Goal: Contribute content: Add original content to the website for others to see

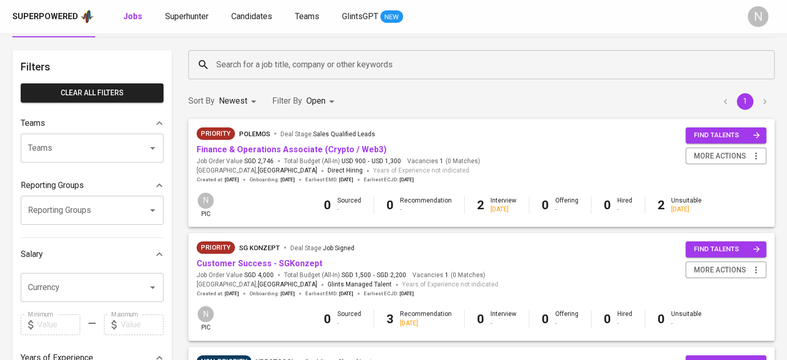
scroll to position [52, 0]
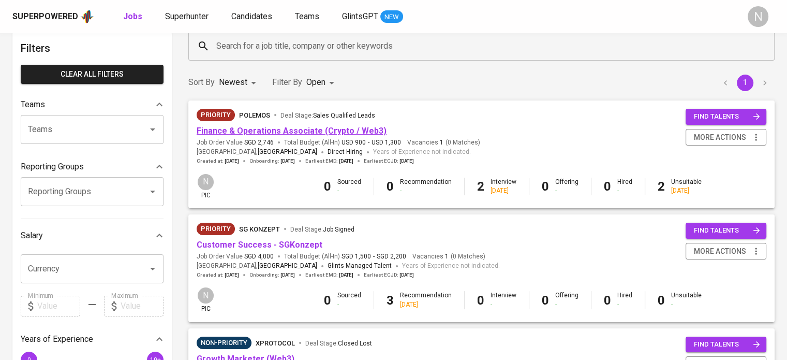
click at [296, 129] on link "Finance & Operations Associate (Crypto / Web3)" at bounding box center [292, 131] width 190 height 10
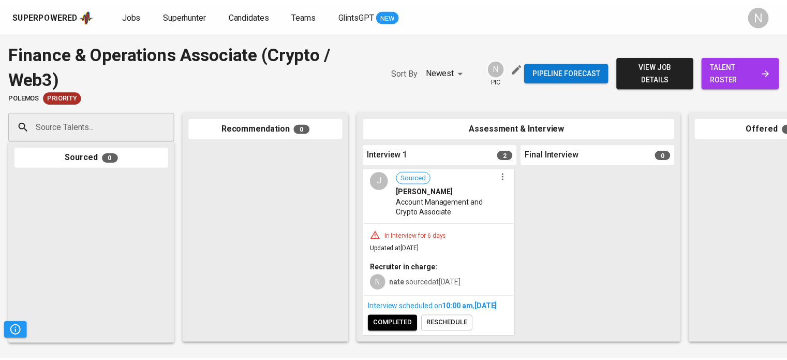
scroll to position [164, 0]
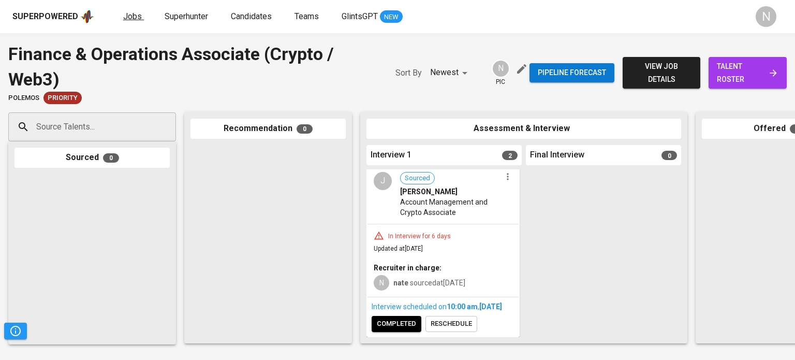
click at [126, 17] on span "Jobs" at bounding box center [132, 16] width 19 height 10
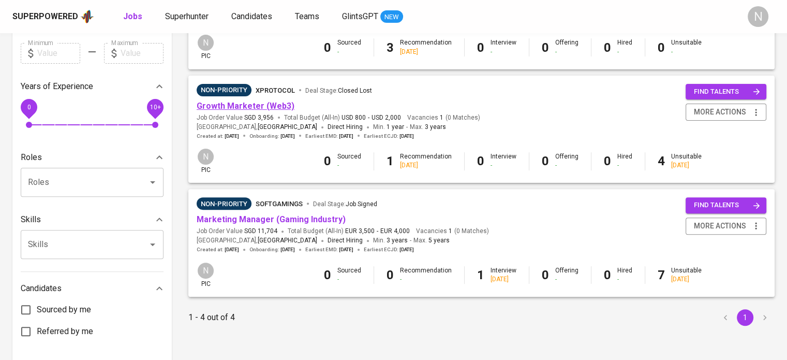
scroll to position [310, 0]
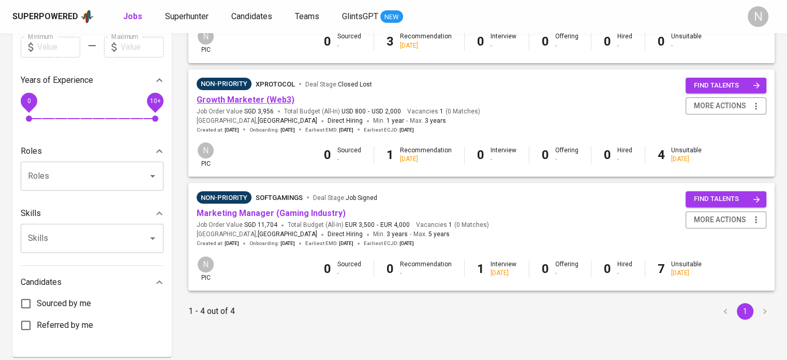
click at [244, 101] on link "Growth Marketer (Web3)" at bounding box center [246, 100] width 98 height 10
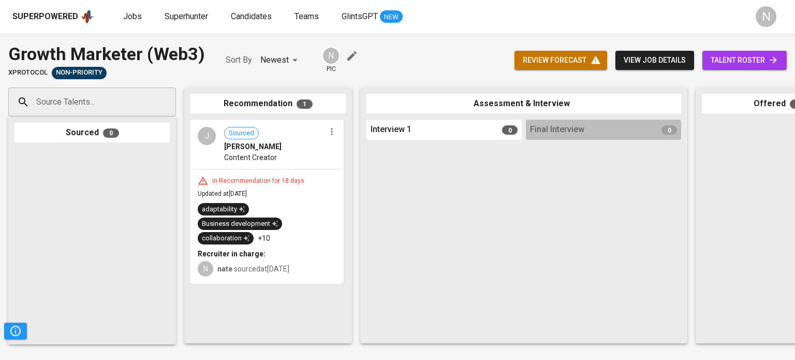
click at [331, 133] on icon "button" at bounding box center [331, 131] width 10 height 10
click at [347, 183] on span "Move to unsuitable" at bounding box center [360, 181] width 54 height 9
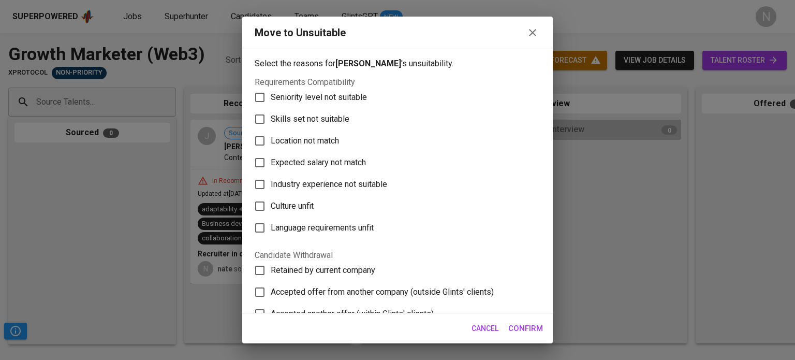
click at [330, 96] on span "Seniority level not suitable" at bounding box center [319, 97] width 96 height 12
click at [271, 96] on input "Seniority level not suitable" at bounding box center [260, 97] width 22 height 22
click at [332, 100] on span "Seniority level not suitable" at bounding box center [319, 97] width 96 height 12
click at [271, 100] on input "Seniority level not suitable" at bounding box center [260, 97] width 22 height 22
checkbox input "false"
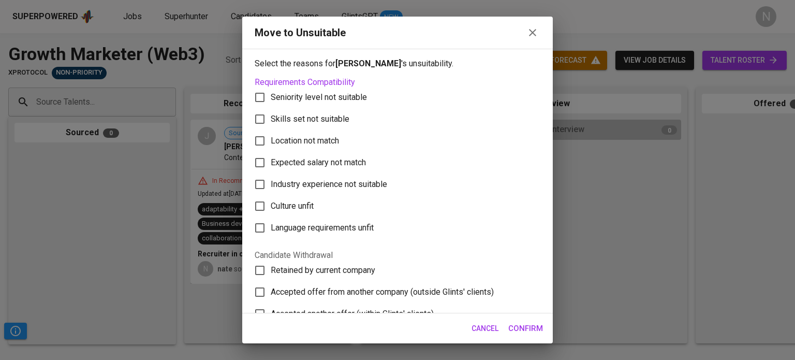
click at [329, 122] on span "Skills set not suitable" at bounding box center [310, 119] width 79 height 12
click at [271, 122] on input "Skills set not suitable" at bounding box center [260, 119] width 22 height 22
checkbox input "true"
click at [320, 97] on span "Seniority level not suitable" at bounding box center [319, 97] width 96 height 12
click at [271, 97] on input "Seniority level not suitable" at bounding box center [260, 97] width 22 height 22
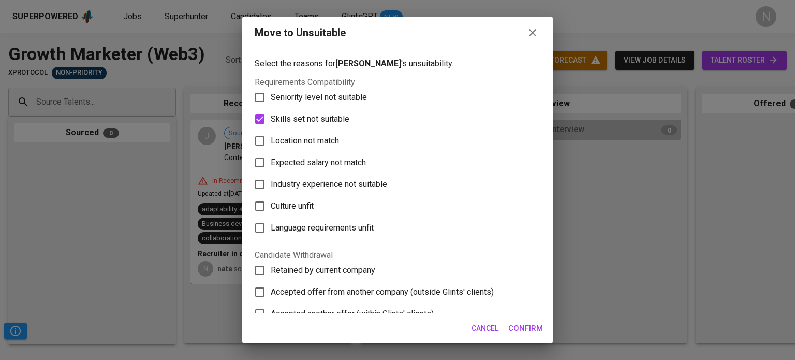
checkbox input "true"
click at [528, 331] on span "Confirm" at bounding box center [525, 327] width 35 height 13
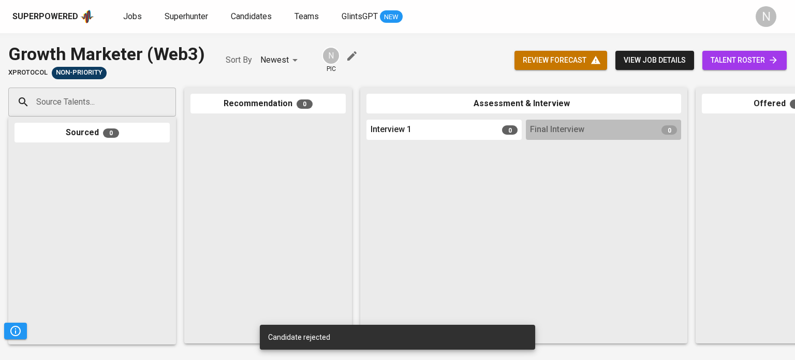
click at [484, 346] on div "Candidate rejected" at bounding box center [397, 336] width 275 height 25
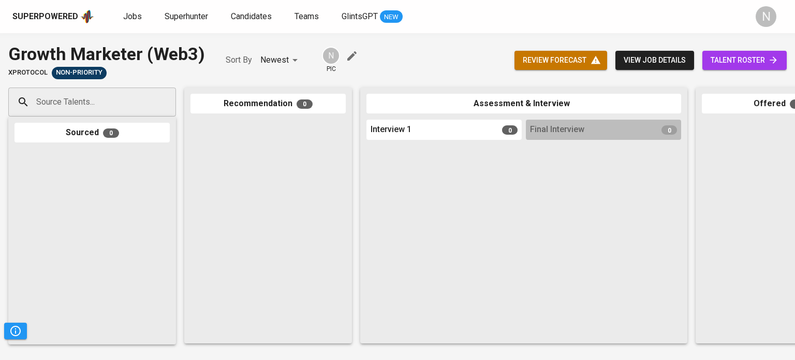
click at [132, 7] on div "Superpowered Jobs Superhunter Candidates Teams GlintsGPT NEW N" at bounding box center [397, 16] width 795 height 33
click at [132, 12] on span "Jobs" at bounding box center [132, 16] width 19 height 10
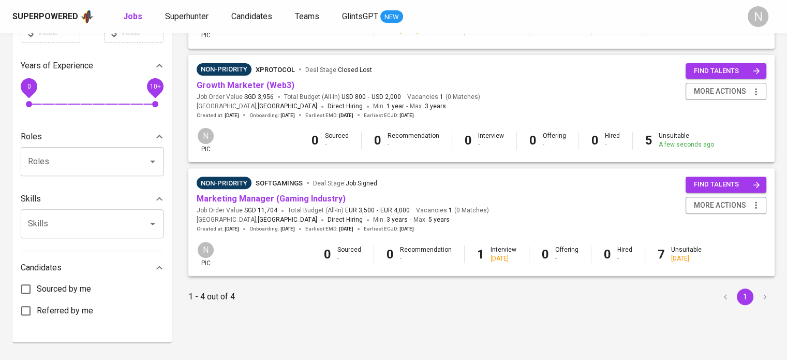
scroll to position [346, 0]
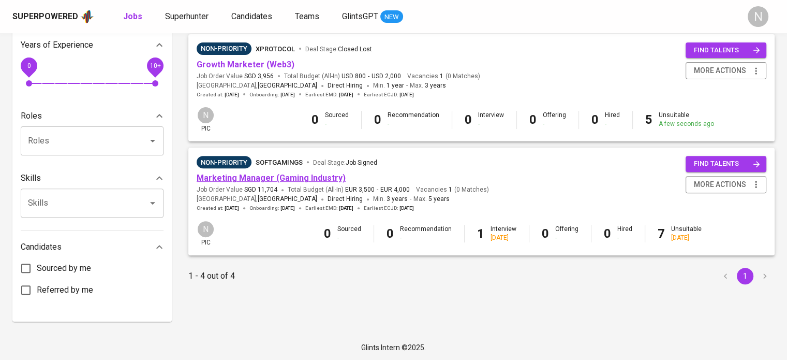
click at [279, 178] on link "Marketing Manager (Gaming Industry)" at bounding box center [271, 178] width 149 height 10
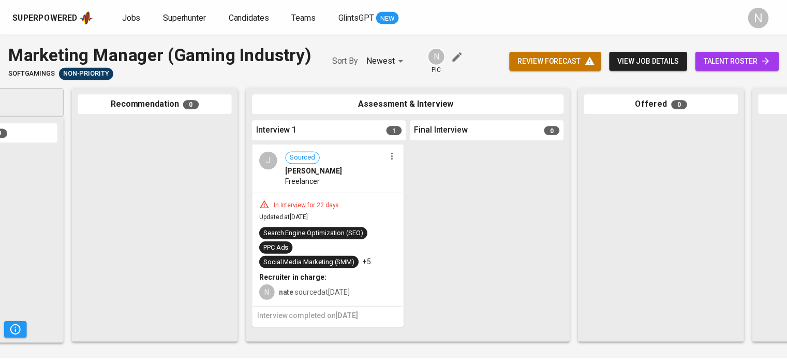
scroll to position [0, 170]
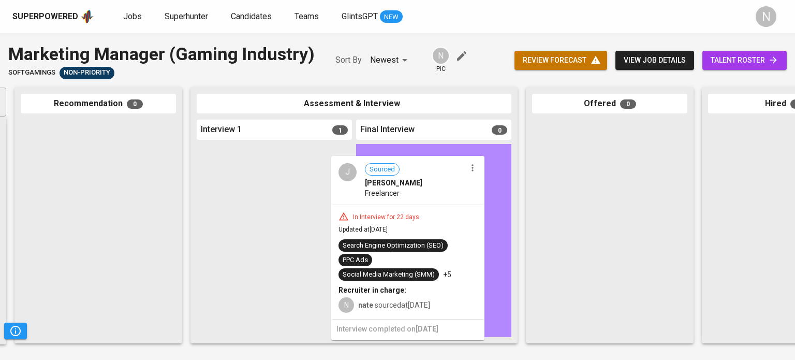
drag, startPoint x: 298, startPoint y: 208, endPoint x: 436, endPoint y: 219, distance: 138.6
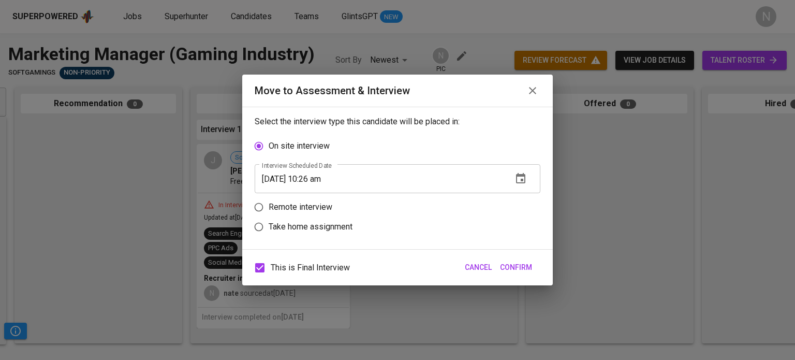
click at [309, 264] on span "This is Final Interview" at bounding box center [310, 267] width 79 height 12
click at [271, 264] on input "This is Final Interview" at bounding box center [260, 268] width 22 height 22
checkbox input "false"
click at [518, 174] on icon "button" at bounding box center [520, 178] width 9 height 10
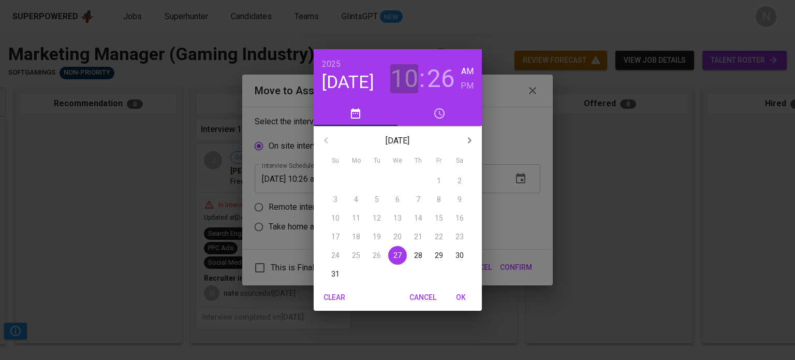
click at [405, 83] on h3 "10" at bounding box center [404, 78] width 28 height 29
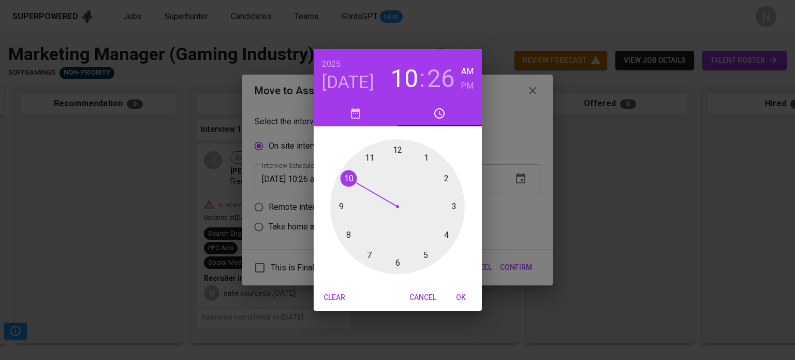
click at [426, 256] on div at bounding box center [397, 206] width 135 height 135
click at [401, 150] on div at bounding box center [397, 206] width 135 height 135
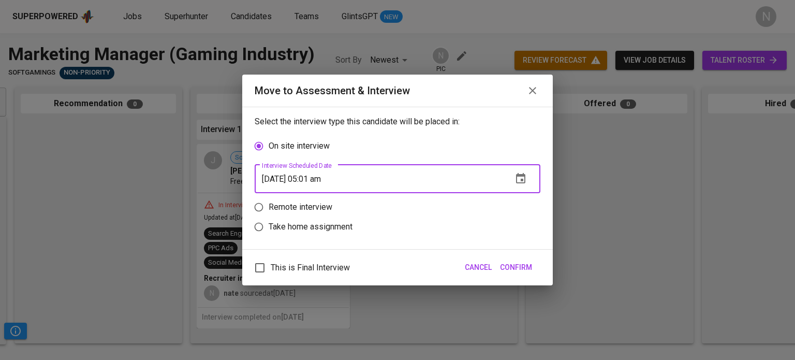
click at [322, 177] on input "08/27/2025 05:01 am" at bounding box center [379, 178] width 249 height 29
click at [329, 180] on input "08/27/2025 05:00 am" at bounding box center [379, 178] width 249 height 29
type input "08/27/2025 05:00 pm"
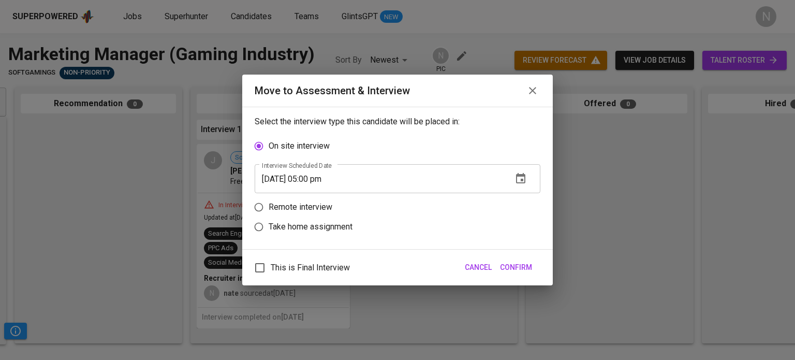
drag, startPoint x: 527, startPoint y: 264, endPoint x: 310, endPoint y: 202, distance: 226.1
click at [310, 202] on div "Move to Assessment & Interview Select the interview type this candidate will be…" at bounding box center [397, 180] width 310 height 211
click at [310, 202] on p "Remote interview" at bounding box center [301, 207] width 64 height 12
click at [269, 202] on input "Remote interview" at bounding box center [259, 207] width 20 height 20
radio input "true"
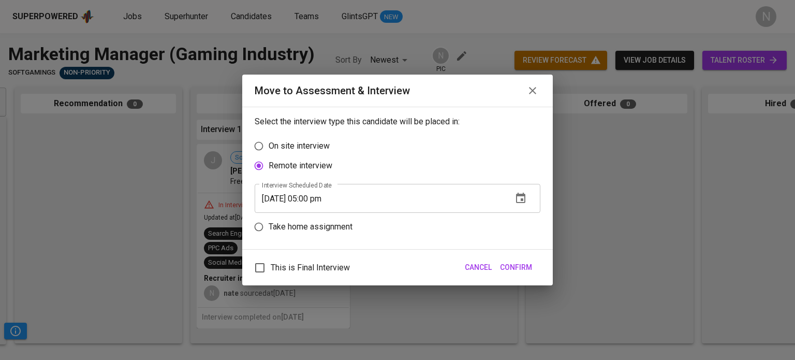
click at [524, 266] on span "Confirm" at bounding box center [516, 267] width 32 height 13
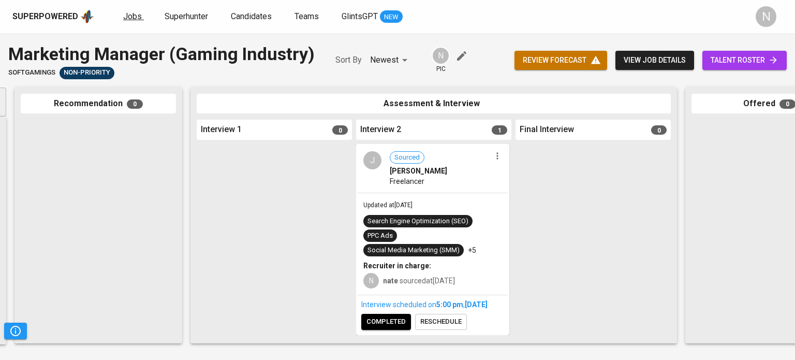
click at [123, 12] on span "Jobs" at bounding box center [132, 16] width 19 height 10
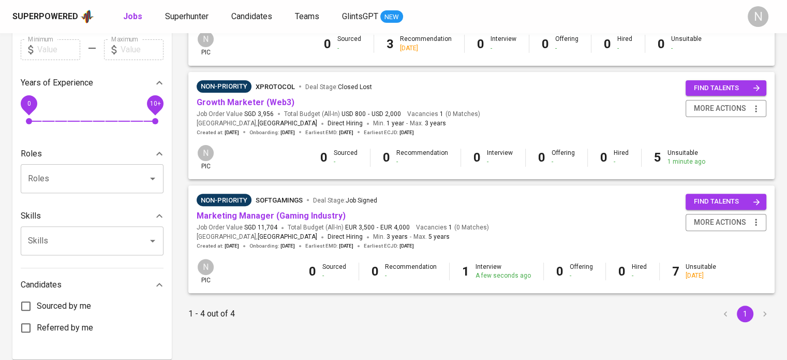
scroll to position [310, 0]
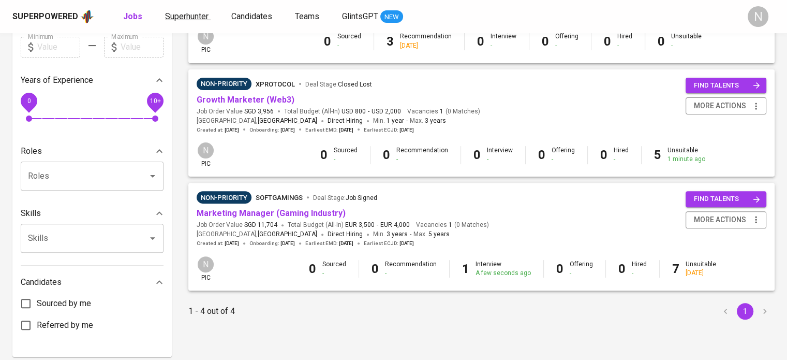
click at [195, 20] on span "Superhunter" at bounding box center [186, 16] width 43 height 10
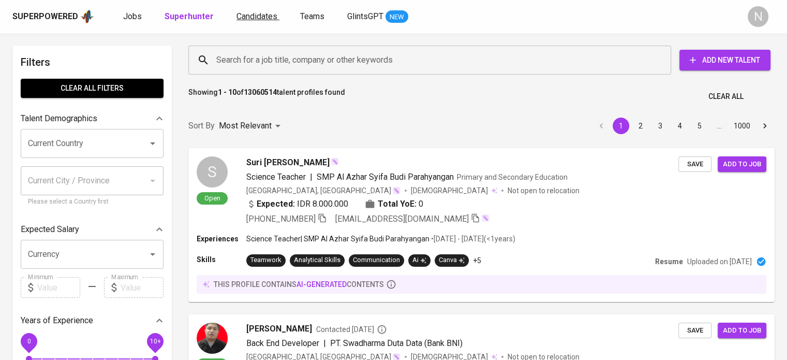
click at [256, 11] on span "Candidates" at bounding box center [256, 16] width 41 height 10
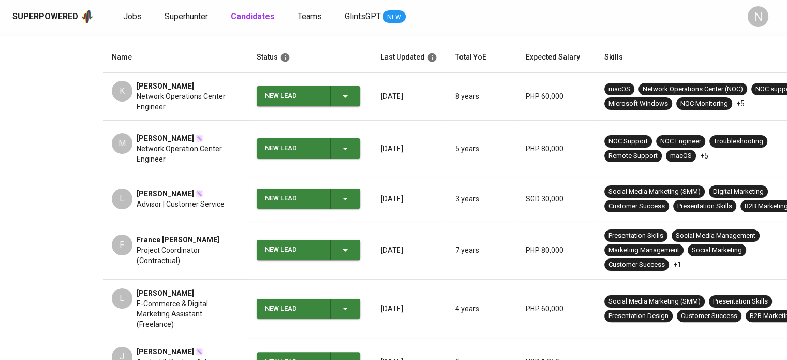
scroll to position [207, 0]
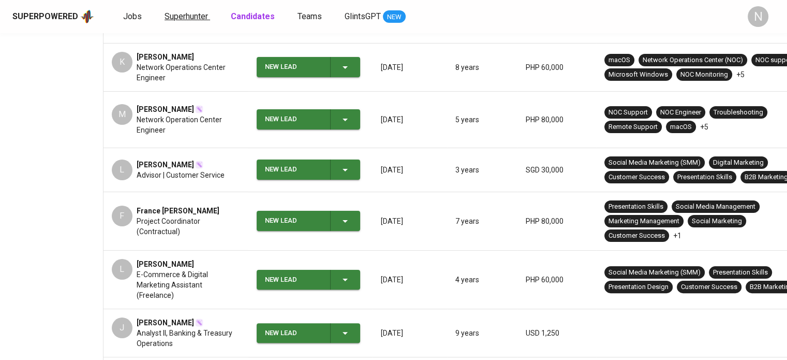
click at [194, 20] on span "Superhunter" at bounding box center [186, 16] width 43 height 10
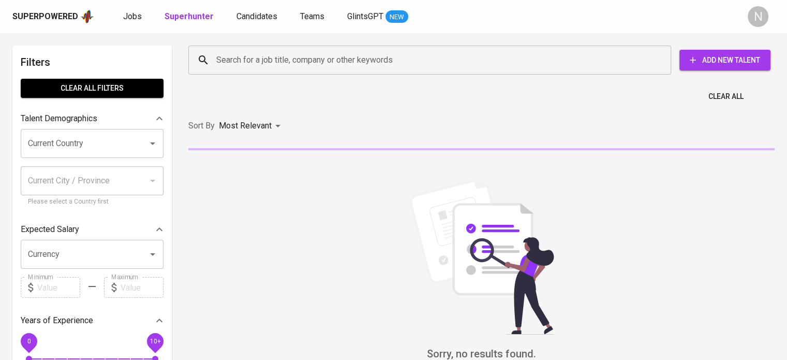
click at [262, 51] on input "Search for a job title, company or other keywords" at bounding box center [432, 60] width 437 height 20
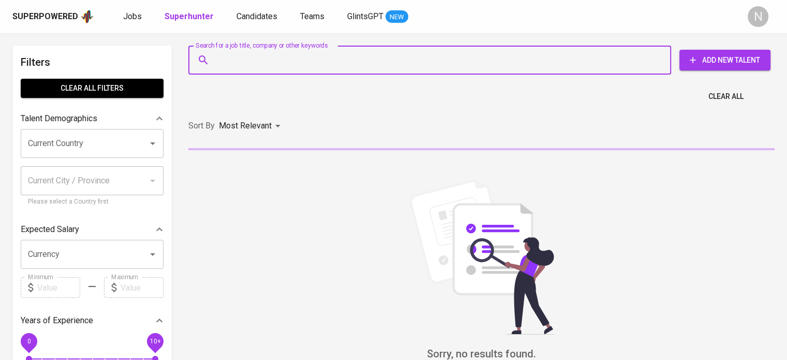
paste input "Kristine Romano"
type input "Kristine Romano"
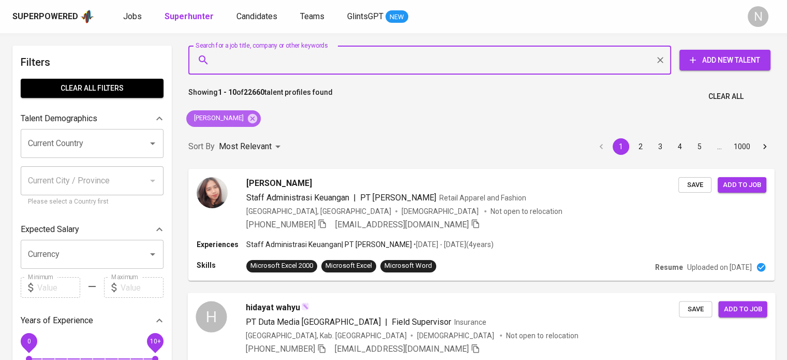
click at [253, 121] on icon at bounding box center [252, 117] width 9 height 9
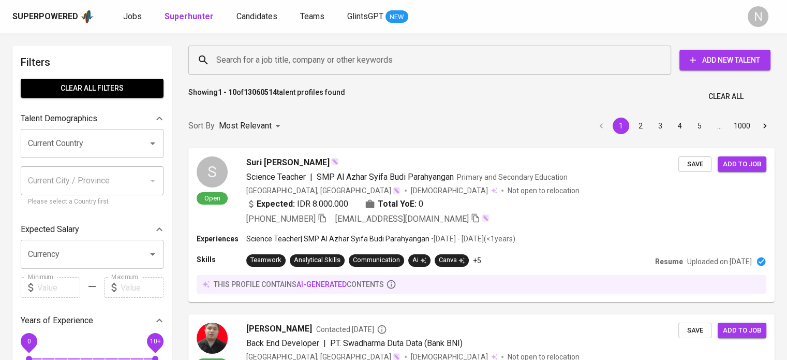
click at [718, 55] on span "Add New Talent" at bounding box center [725, 60] width 75 height 13
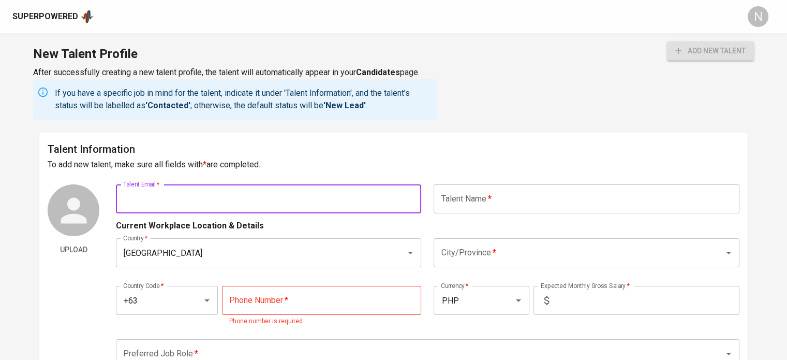
click at [209, 207] on input "text" at bounding box center [268, 198] width 305 height 29
paste input "lagadanian1120@gmail.com"
type input "lagadanian1120@gmail.com"
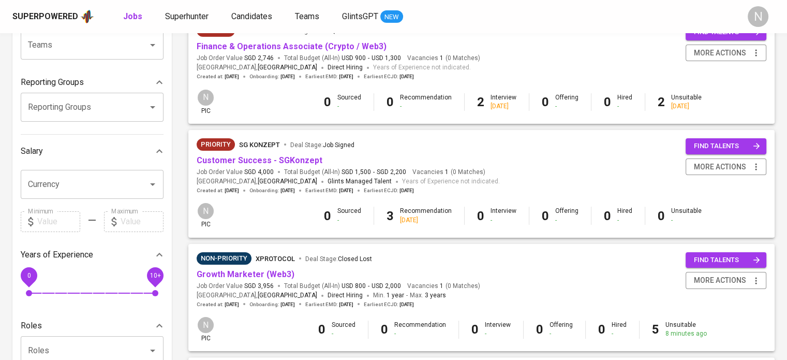
scroll to position [155, 0]
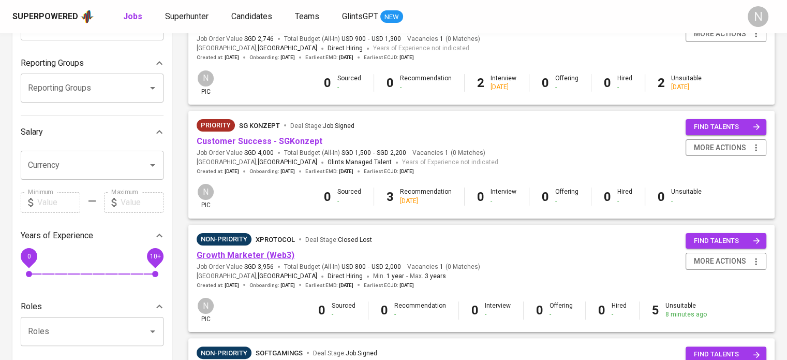
click at [270, 257] on link "Growth Marketer (Web3)" at bounding box center [246, 255] width 98 height 10
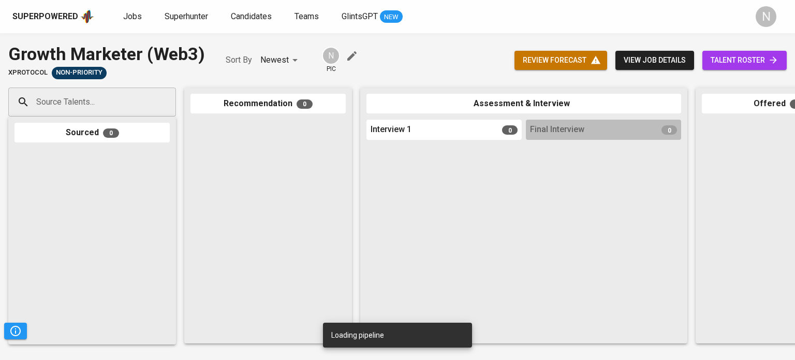
click at [138, 93] on input "Source Talents..." at bounding box center [88, 102] width 109 height 20
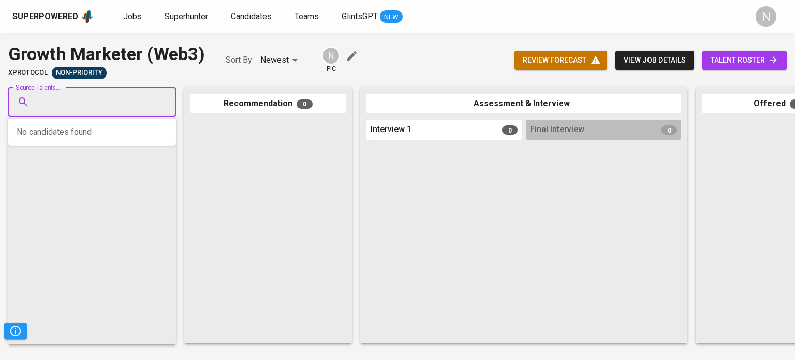
paste input "lagadanian1120@gmail.com"
type input "lagadanian1120@gmail.com"
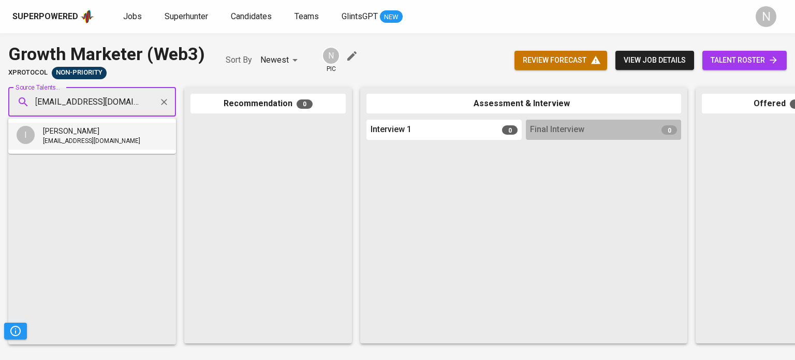
click at [118, 141] on span "lagadanian1120@gmail.com" at bounding box center [91, 141] width 97 height 10
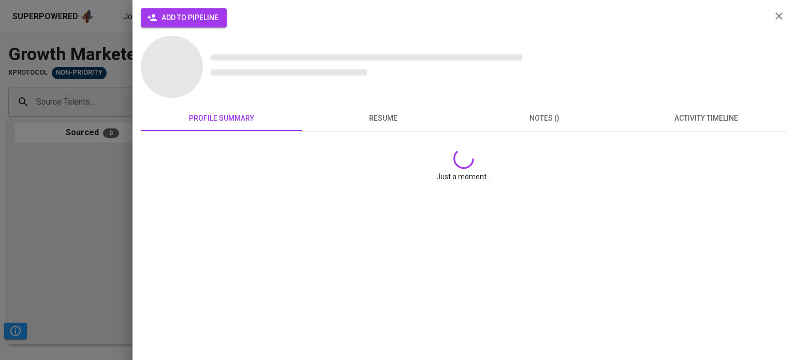
scroll to position [0, 0]
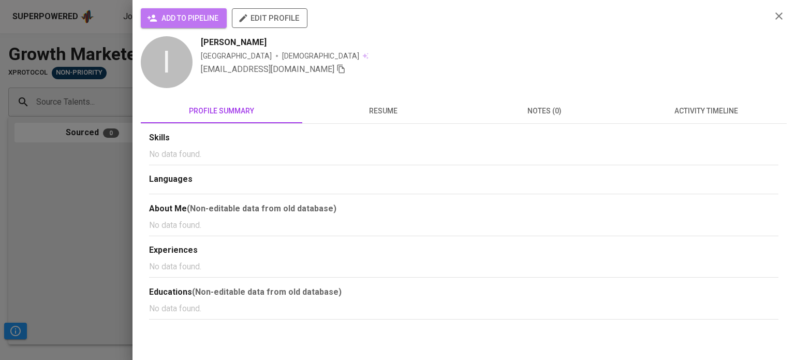
click at [192, 20] on span "add to pipeline" at bounding box center [183, 18] width 69 height 13
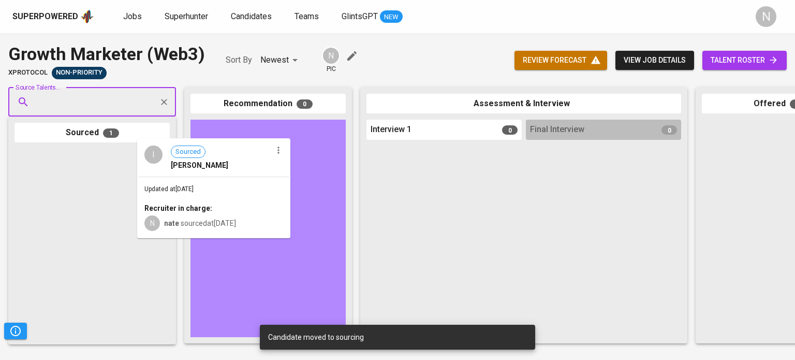
drag, startPoint x: 113, startPoint y: 179, endPoint x: 241, endPoint y: 167, distance: 128.3
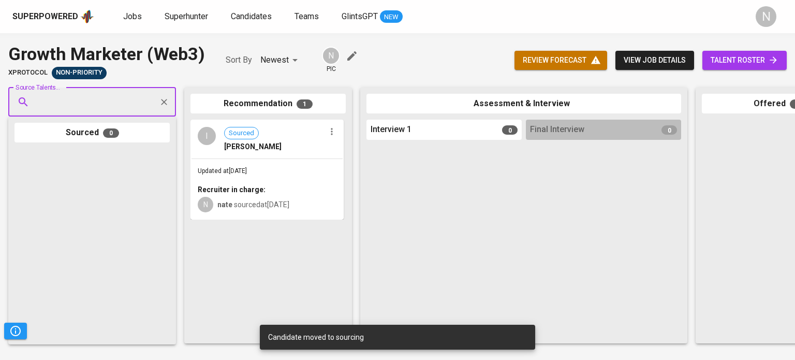
paste input "kristineangelromano@gmail.com"
type input "kristineangelromano@gmail.com"
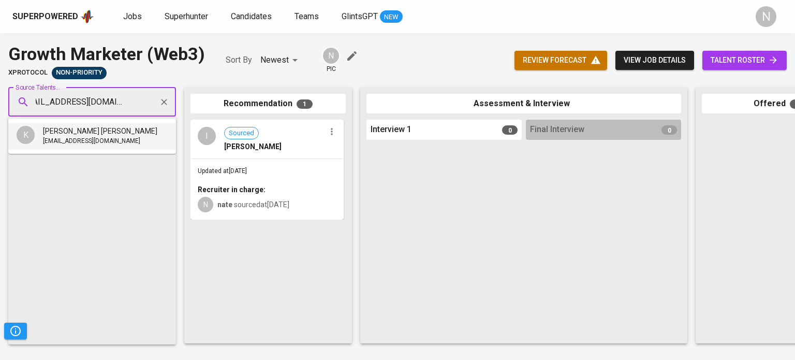
click at [91, 133] on span "Kristine Angel Romano" at bounding box center [100, 131] width 114 height 10
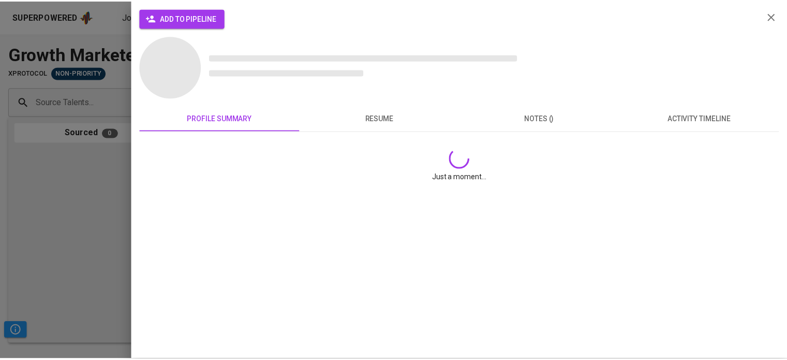
scroll to position [0, 0]
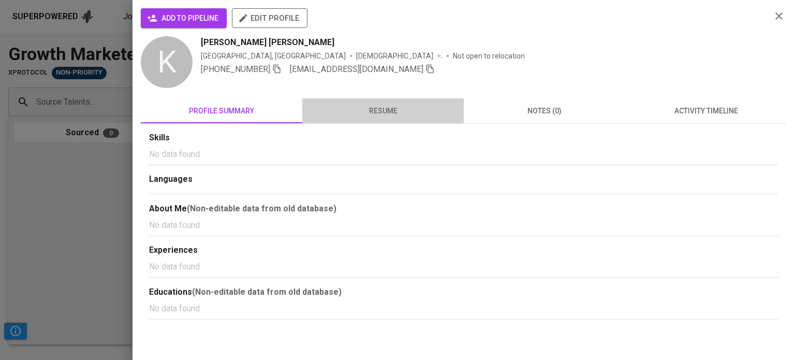
click at [372, 101] on button "resume" at bounding box center [382, 110] width 161 height 25
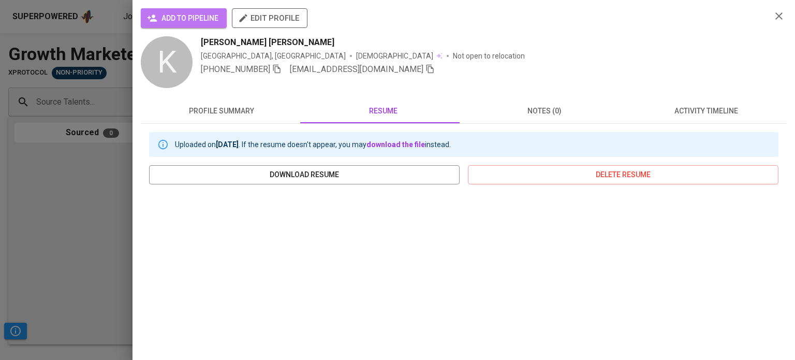
click at [205, 16] on span "add to pipeline" at bounding box center [183, 18] width 69 height 13
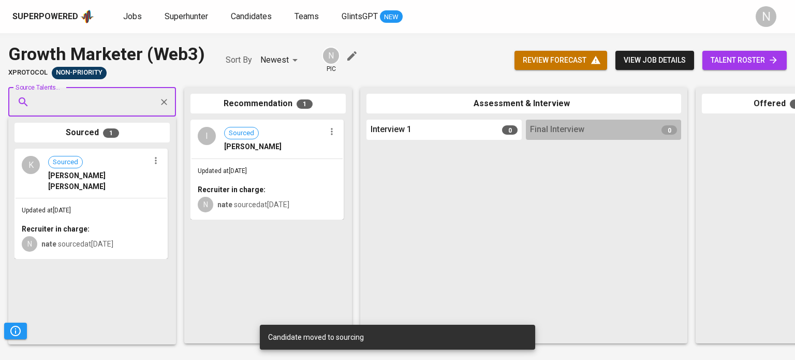
click at [71, 206] on span "Updated at Aug 27, 2025" at bounding box center [46, 209] width 49 height 7
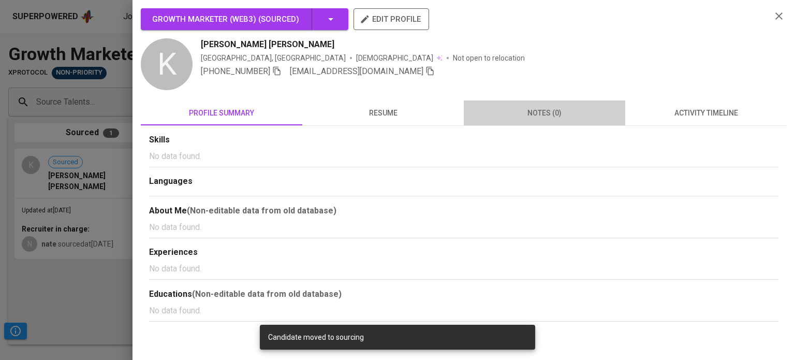
drag, startPoint x: 548, startPoint y: 110, endPoint x: 676, endPoint y: 111, distance: 127.8
click at [548, 110] on span "notes (0)" at bounding box center [544, 113] width 149 height 13
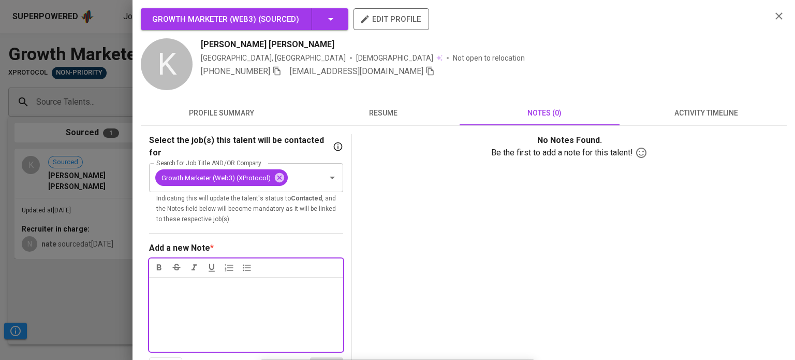
click at [676, 111] on span "activity timeline" at bounding box center [705, 113] width 149 height 13
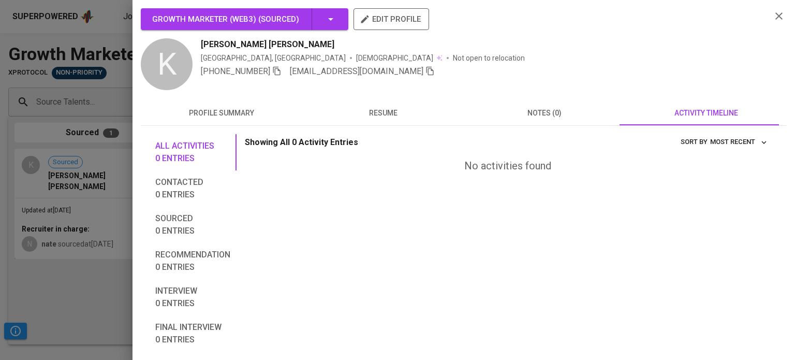
click at [54, 293] on div at bounding box center [397, 180] width 795 height 360
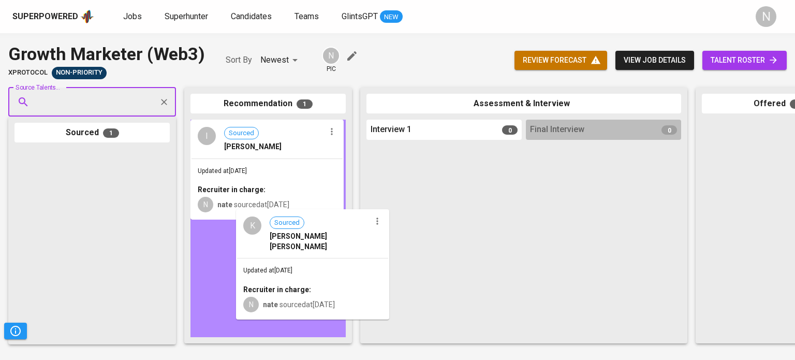
drag, startPoint x: 80, startPoint y: 209, endPoint x: 304, endPoint y: 269, distance: 232.4
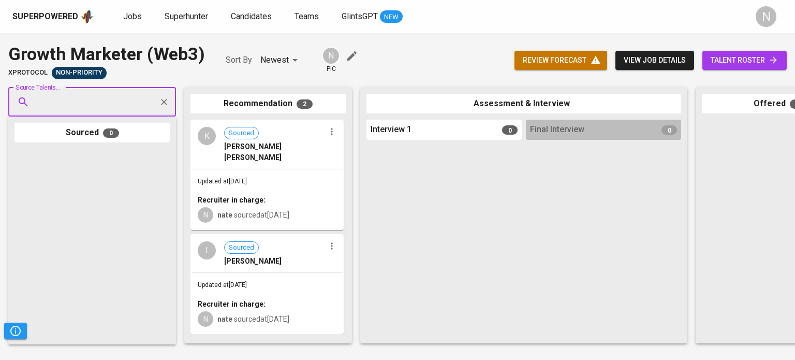
click at [573, 60] on span "review forecast" at bounding box center [561, 60] width 76 height 13
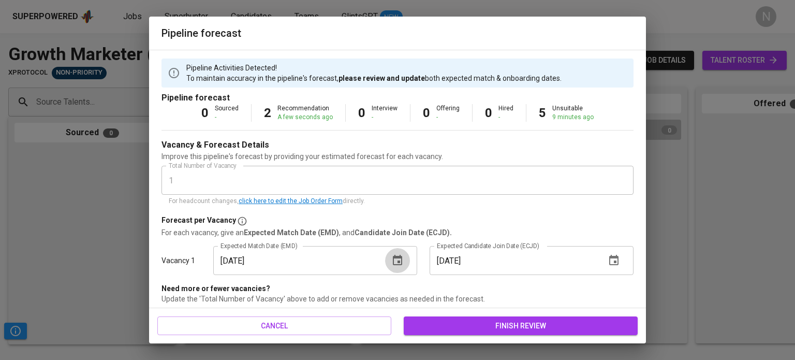
click at [395, 262] on icon "button" at bounding box center [397, 260] width 9 height 10
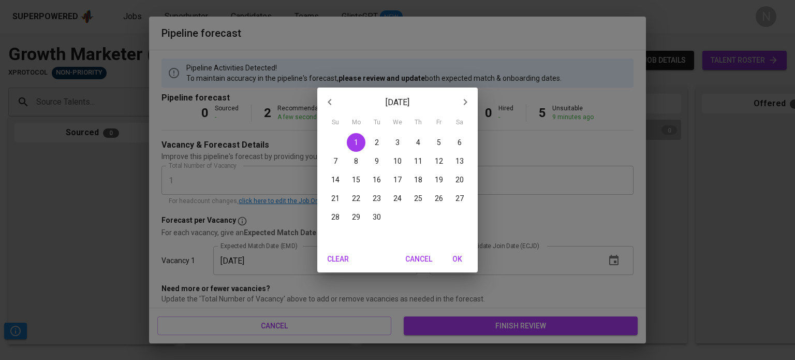
click at [356, 192] on button "22" at bounding box center [356, 198] width 19 height 19
type input "09/22/2025"
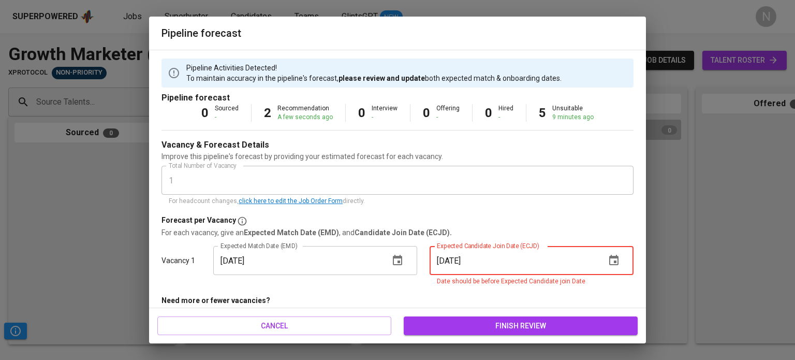
click at [463, 263] on input "09/01/2025" at bounding box center [513, 260] width 168 height 29
click at [619, 266] on div "09/01/2025 Expected Candidate Join Date (ECJD)" at bounding box center [531, 260] width 204 height 29
click at [609, 258] on icon "button" at bounding box center [613, 260] width 9 height 10
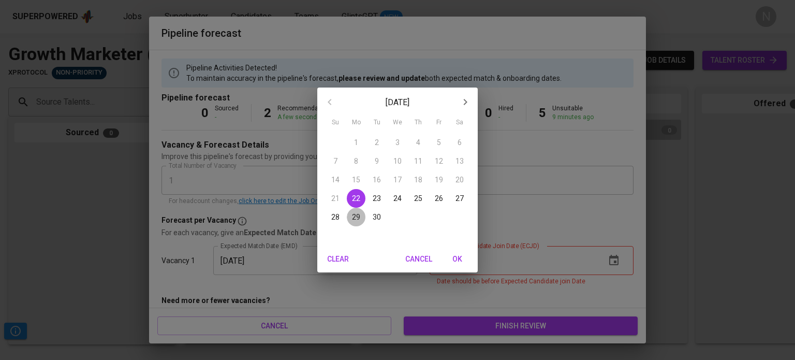
click at [352, 216] on p "29" at bounding box center [356, 217] width 8 height 10
type input "09/29/2025"
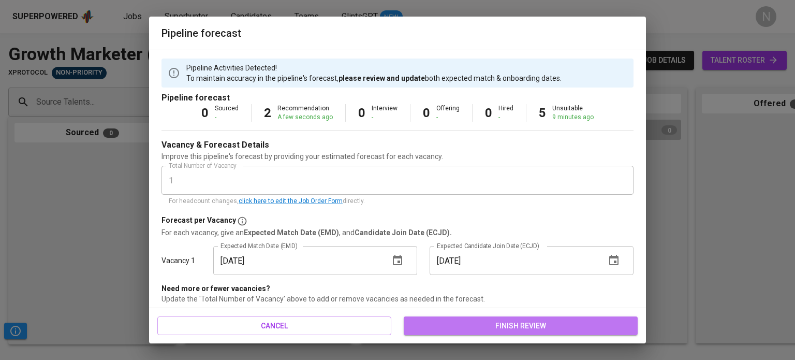
click at [472, 324] on span "finish review" at bounding box center [520, 325] width 217 height 13
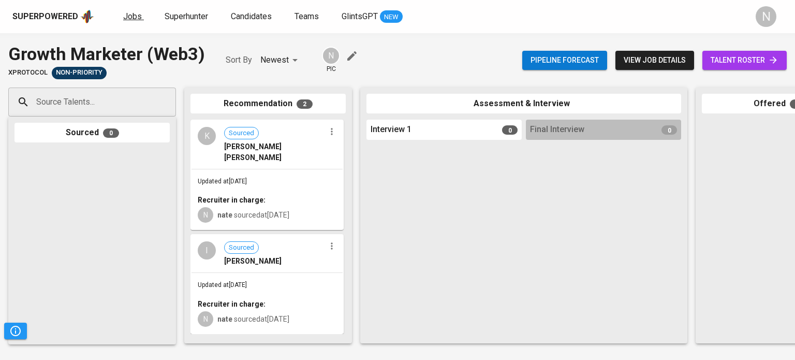
click at [140, 18] on link "Jobs" at bounding box center [133, 16] width 21 height 13
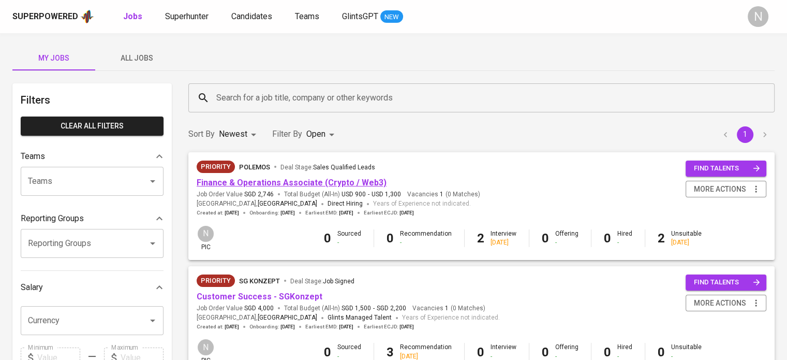
click at [261, 185] on link "Finance & Operations Associate (Crypto / Web3)" at bounding box center [292, 182] width 190 height 10
click at [261, 293] on link "Customer Success - SGKonzept" at bounding box center [260, 296] width 126 height 10
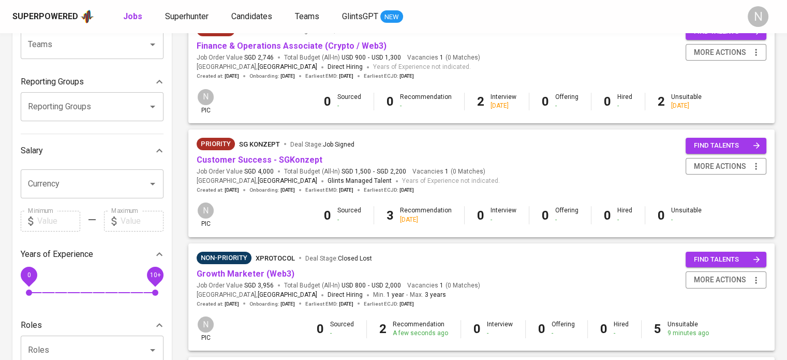
scroll to position [155, 0]
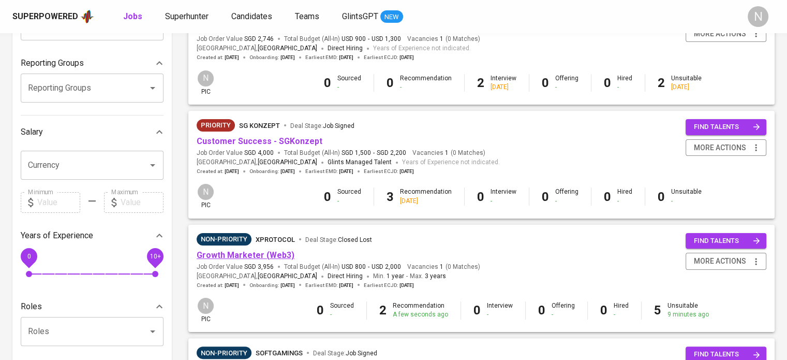
click at [255, 255] on link "Growth Marketer (Web3)" at bounding box center [246, 255] width 98 height 10
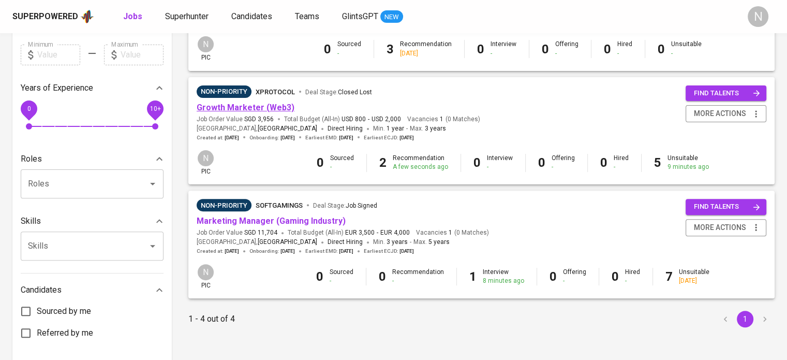
scroll to position [310, 0]
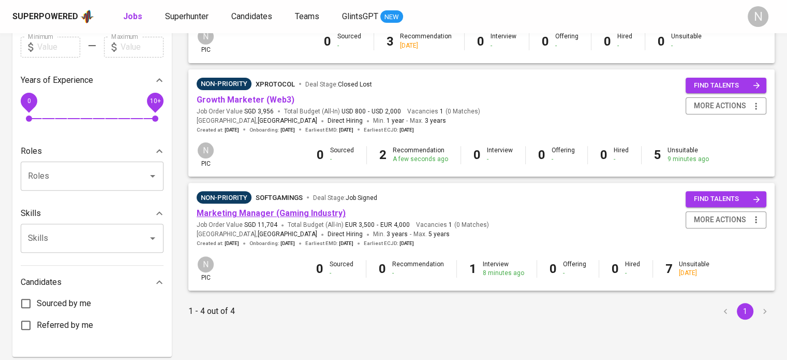
click at [250, 209] on link "Marketing Manager (Gaming Industry)" at bounding box center [271, 213] width 149 height 10
click at [202, 14] on span "Superhunter" at bounding box center [186, 16] width 43 height 10
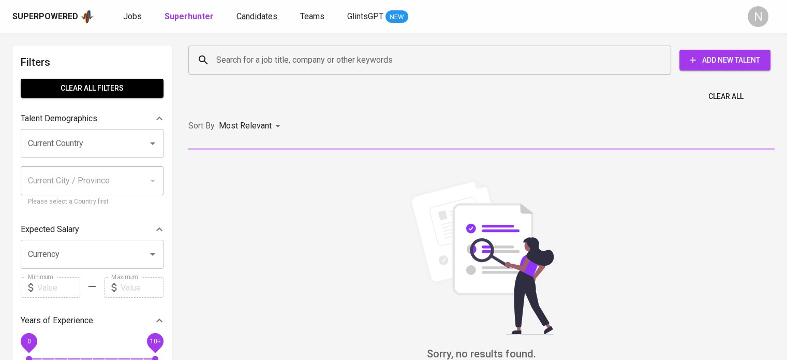
click at [257, 22] on link "Candidates" at bounding box center [257, 16] width 43 height 13
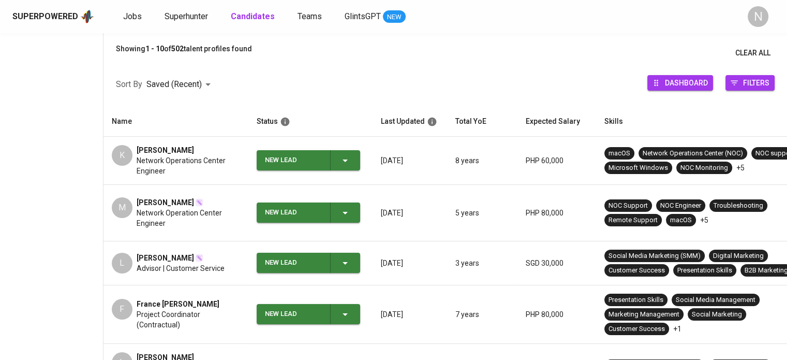
scroll to position [155, 0]
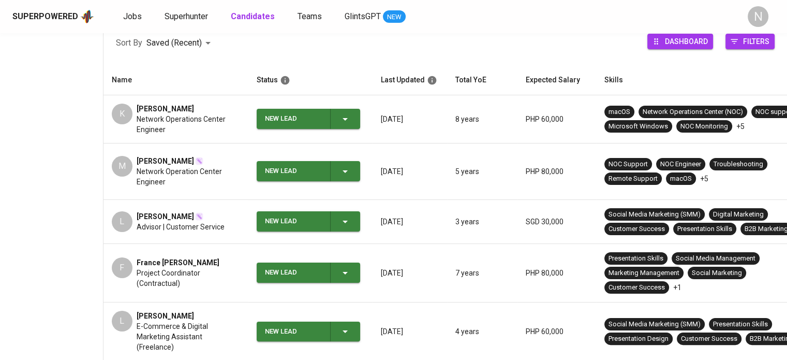
click at [190, 26] on div "Superpowered Jobs Superhunter Candidates Teams GlintsGPT NEW N" at bounding box center [393, 16] width 787 height 33
click at [190, 14] on span "Superhunter" at bounding box center [186, 16] width 43 height 10
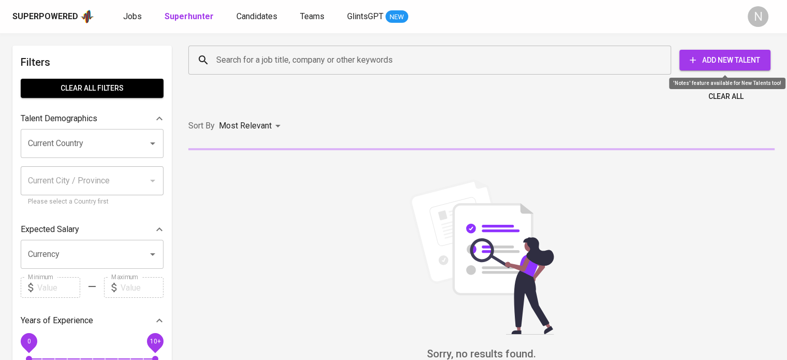
click at [696, 61] on icon "button" at bounding box center [693, 60] width 10 height 10
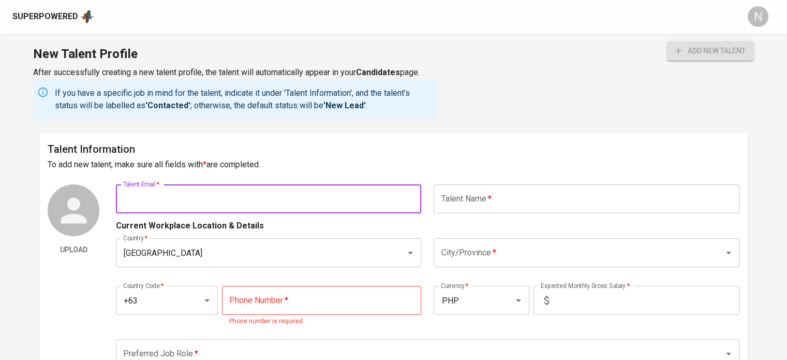
click at [247, 209] on input "text" at bounding box center [268, 198] width 305 height 29
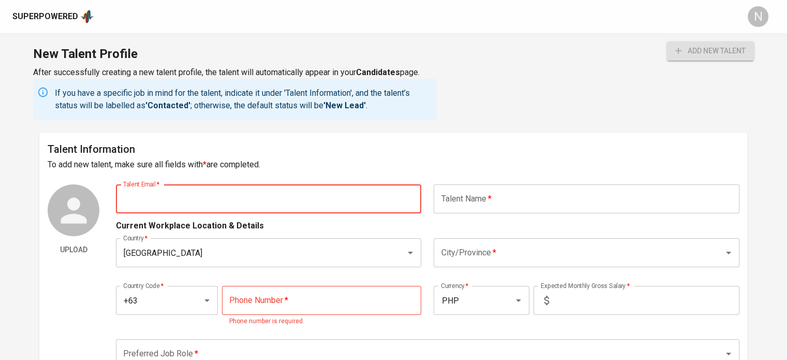
paste input "[EMAIL_ADDRESS][DOMAIN_NAME]"
type input "[EMAIL_ADDRESS][DOMAIN_NAME]"
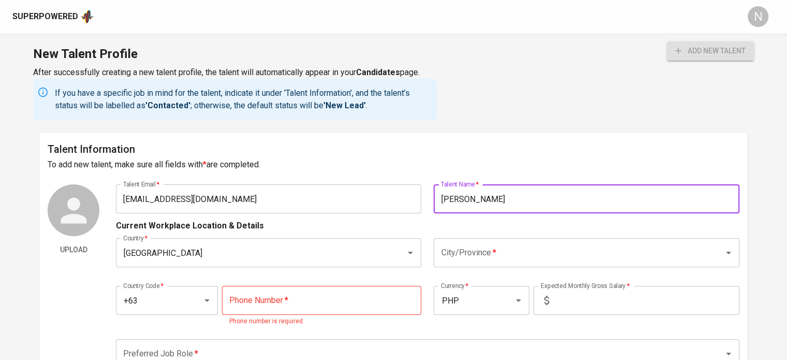
type input "[PERSON_NAME]"
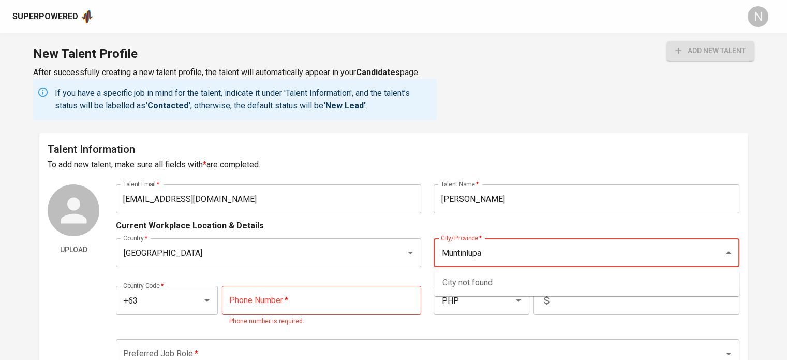
type input "Muntinlupa"
type input "[GEOGRAPHIC_DATA]"
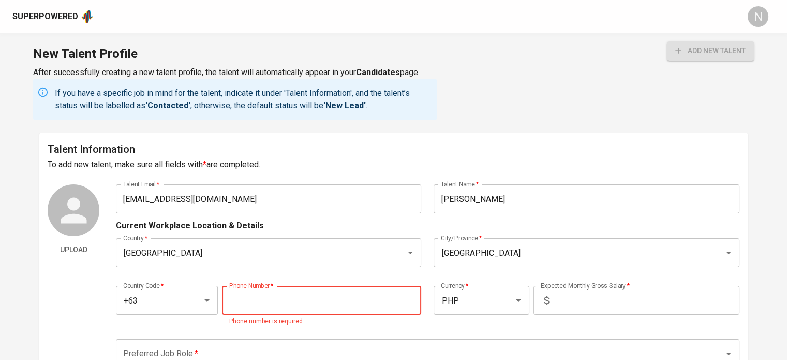
paste input "[PHONE_NUMBER]"
type input "[PHONE_NUMBER]"
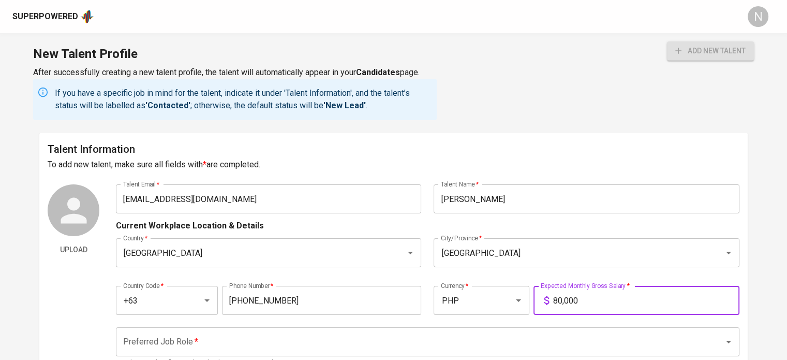
type input "80,000"
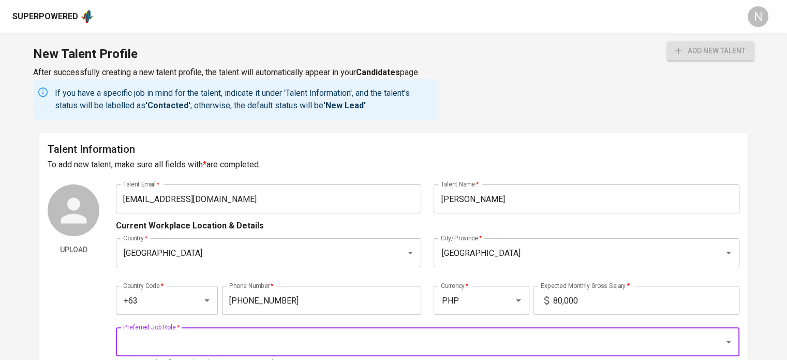
click at [330, 153] on h6 "Talent Information" at bounding box center [394, 149] width 692 height 17
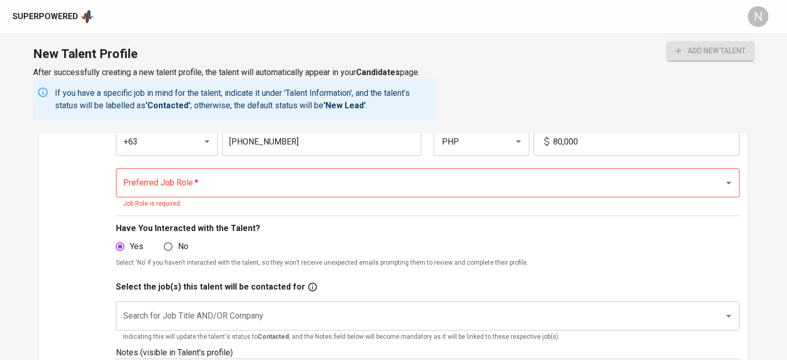
scroll to position [155, 0]
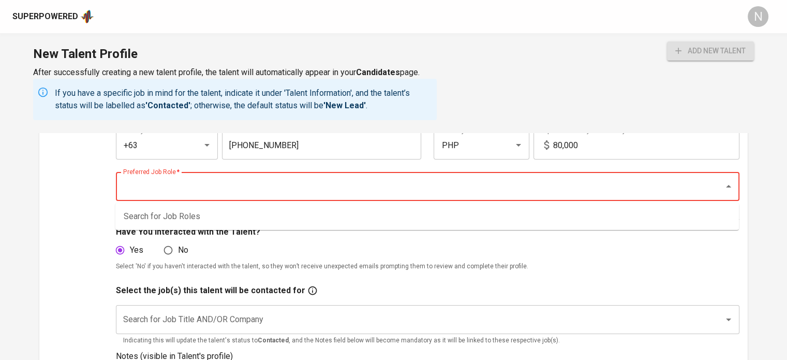
click at [157, 190] on input "Preferred Job Role   *" at bounding box center [413, 186] width 585 height 20
type input "I"
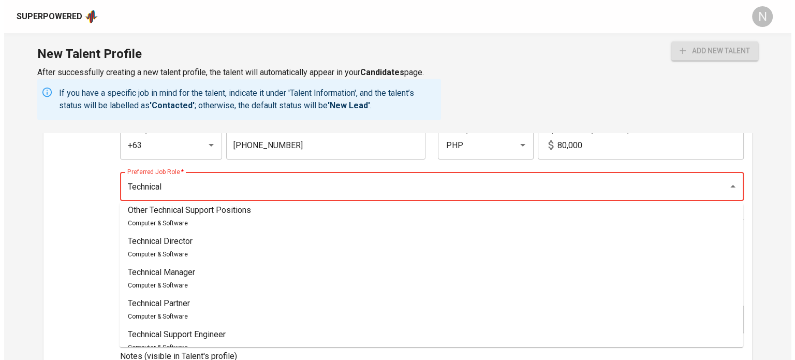
scroll to position [37, 0]
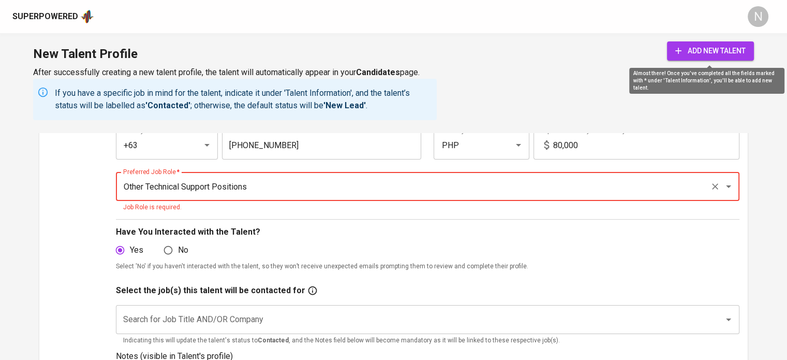
type input "Other Technical Support Positions"
click at [704, 54] on span "add new talent" at bounding box center [710, 50] width 70 height 13
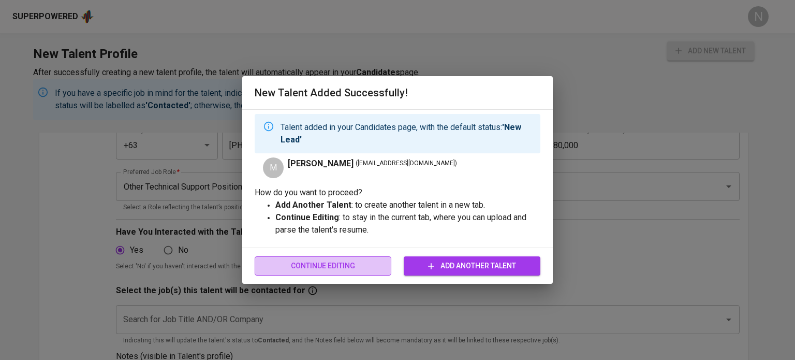
click at [316, 271] on span "Continue Editing" at bounding box center [323, 265] width 120 height 13
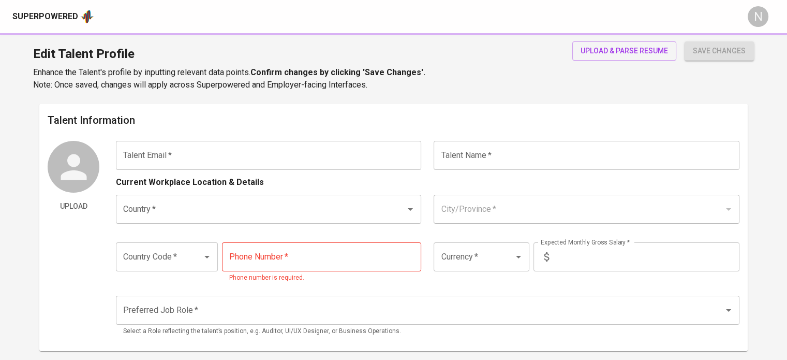
type input "[EMAIL_ADDRESS][DOMAIN_NAME]"
type input "[PERSON_NAME]"
type input "[GEOGRAPHIC_DATA]"
type input "+63"
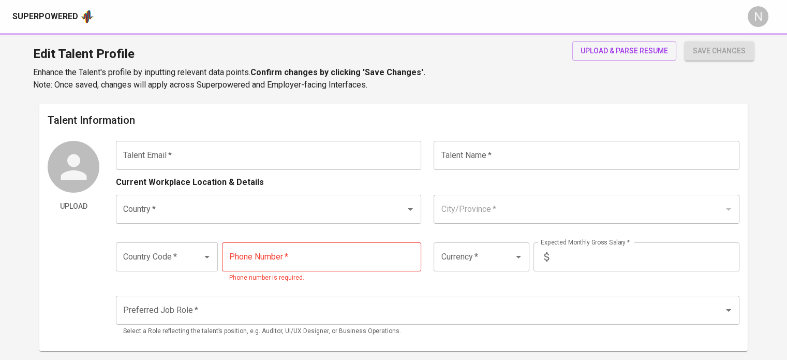
type input "[PHONE_NUMBER]"
type input "PHP"
type input "80,000"
type input "Other Technical Support Positions"
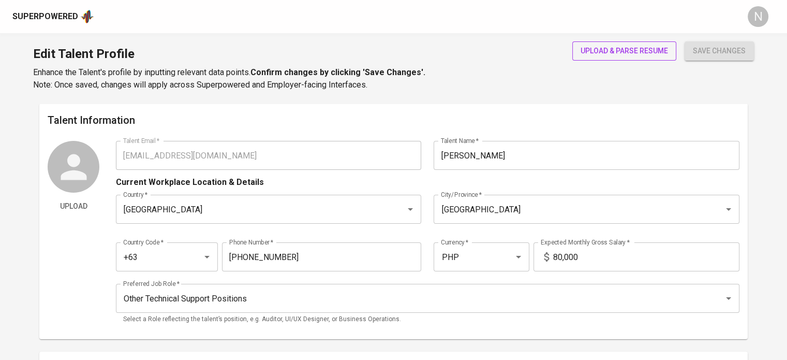
click at [609, 47] on span "upload & parse resume" at bounding box center [624, 50] width 87 height 13
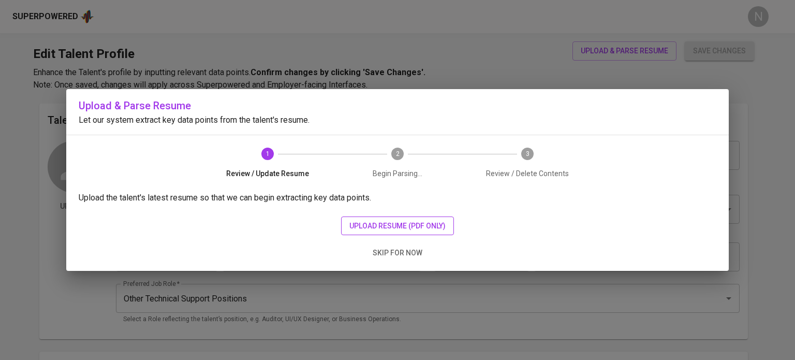
click at [420, 220] on span "upload resume (pdf only)" at bounding box center [397, 225] width 96 height 13
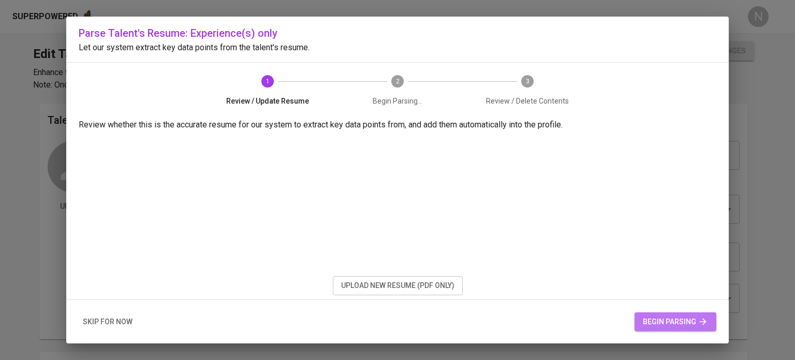
click at [697, 324] on icon "button" at bounding box center [702, 321] width 10 height 10
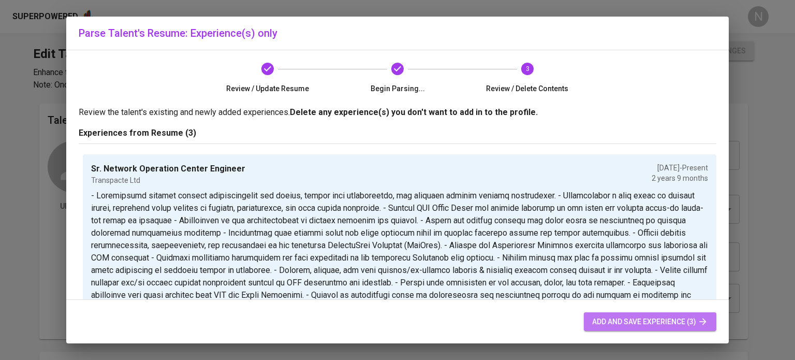
click at [644, 322] on span "add and save experience (3)" at bounding box center [650, 321] width 116 height 13
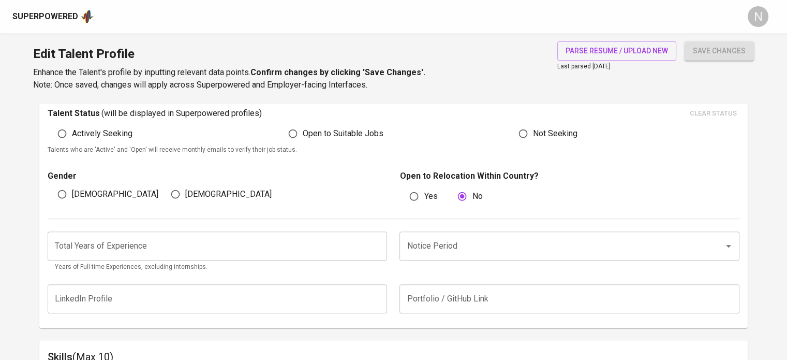
scroll to position [258, 0]
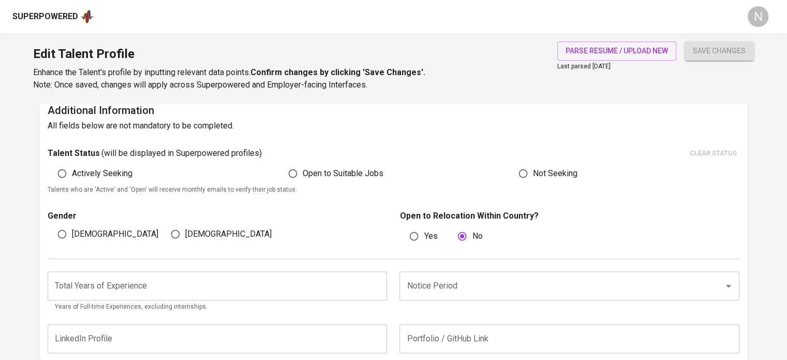
click at [71, 170] on input "Actively Seeking" at bounding box center [62, 174] width 20 height 20
radio input "true"
click at [71, 228] on input "[DEMOGRAPHIC_DATA]" at bounding box center [62, 234] width 20 height 20
radio input "true"
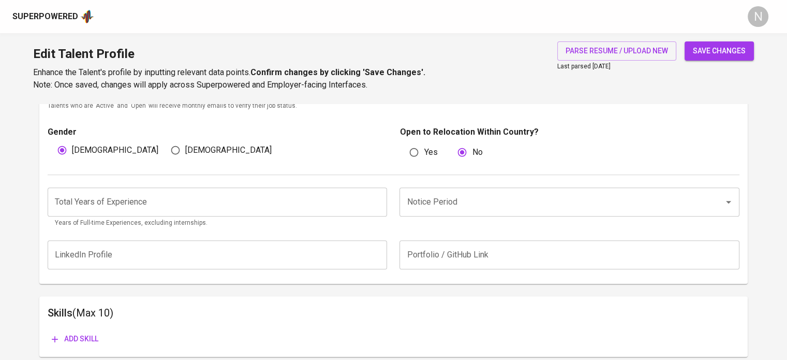
scroll to position [361, 0]
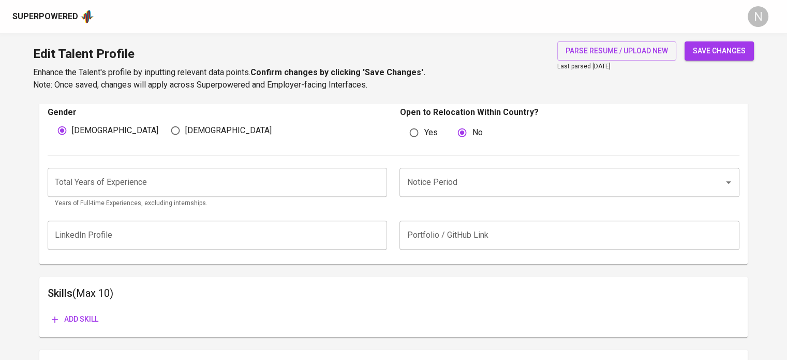
click at [149, 191] on input "number" at bounding box center [217, 182] width 339 height 29
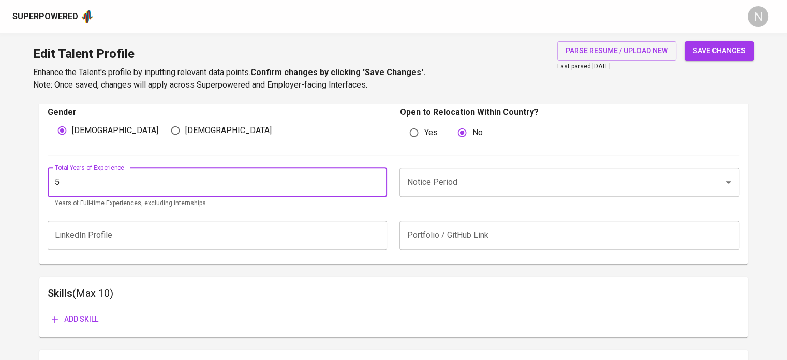
type input "5"
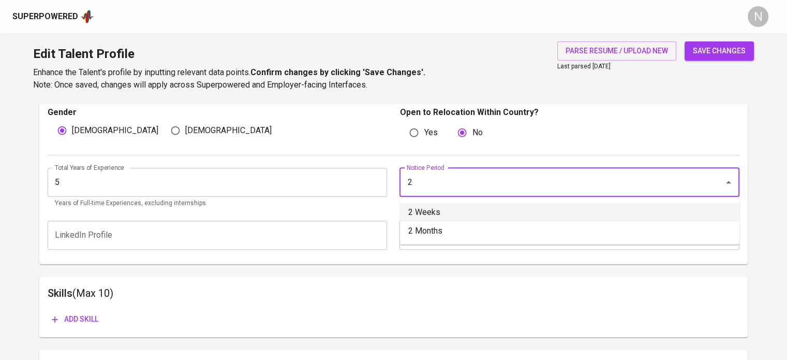
type input "2 Weeks"
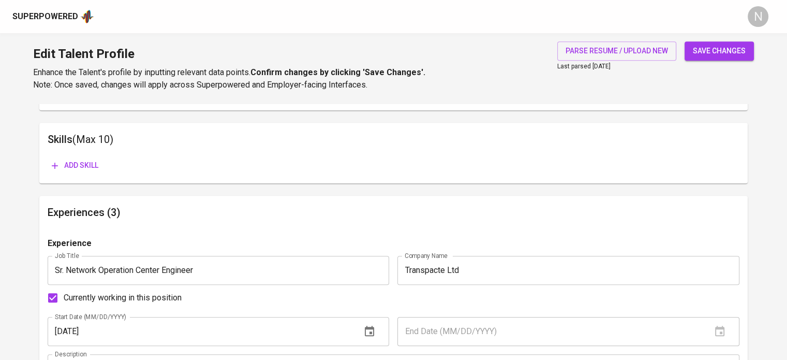
scroll to position [516, 0]
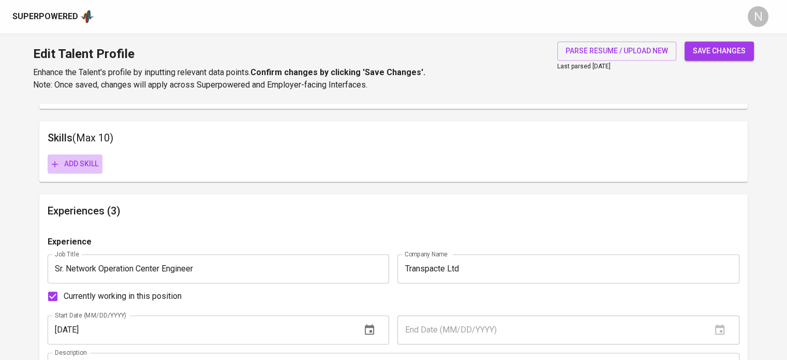
click at [88, 161] on span "Add skill" at bounding box center [75, 163] width 47 height 13
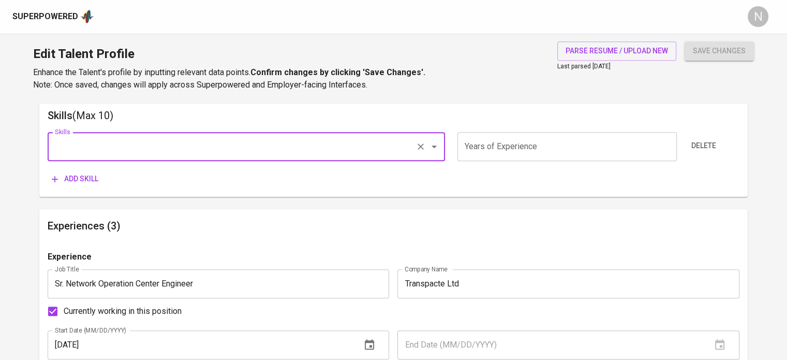
scroll to position [568, 0]
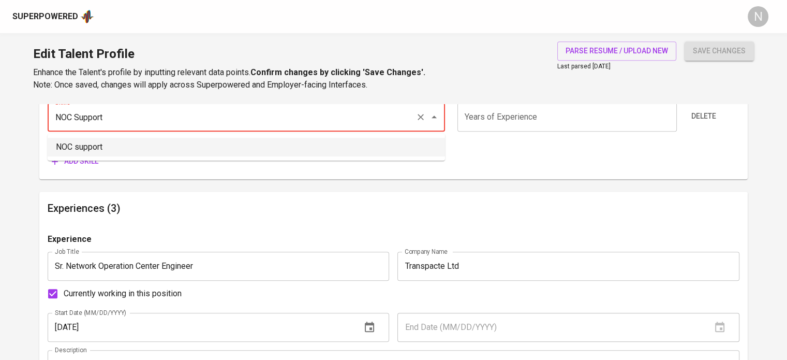
type input "NOC support"
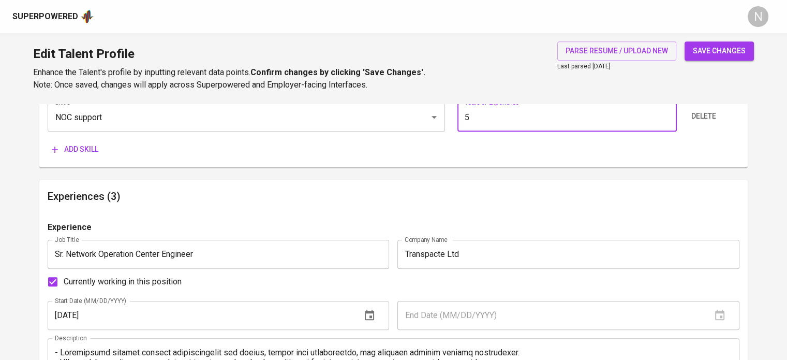
type input "5"
click at [48, 140] on button "Add skill" at bounding box center [75, 149] width 55 height 19
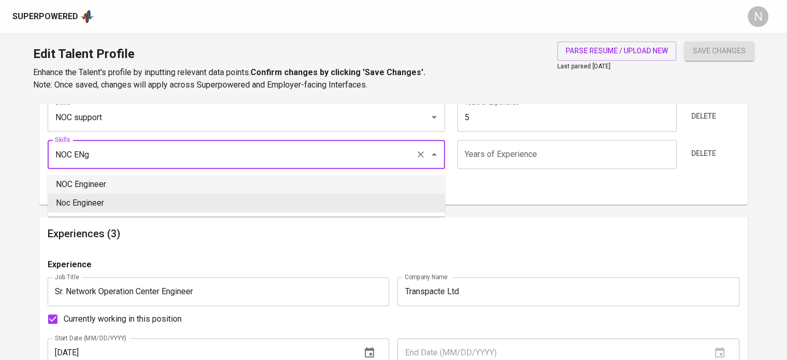
type input "NOC Engineer"
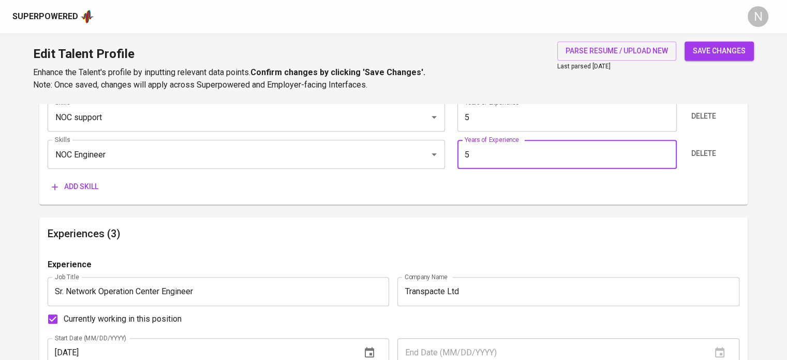
type input "5"
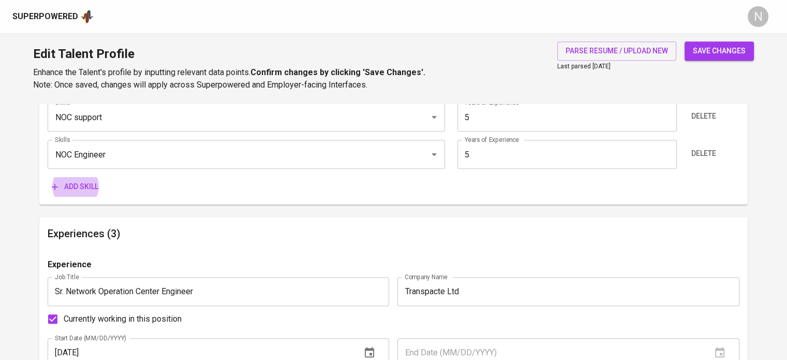
click at [48, 177] on button "Add skill" at bounding box center [75, 186] width 55 height 19
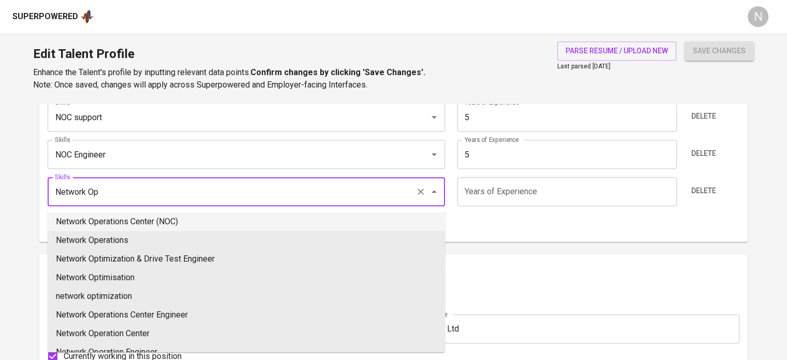
type input "Network Operations Center (NOC)"
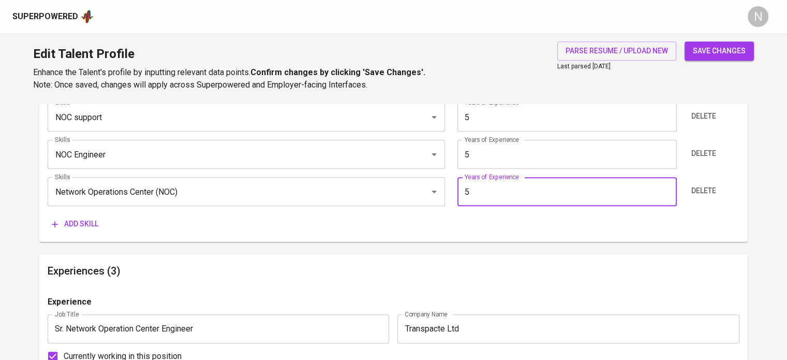
type input "5"
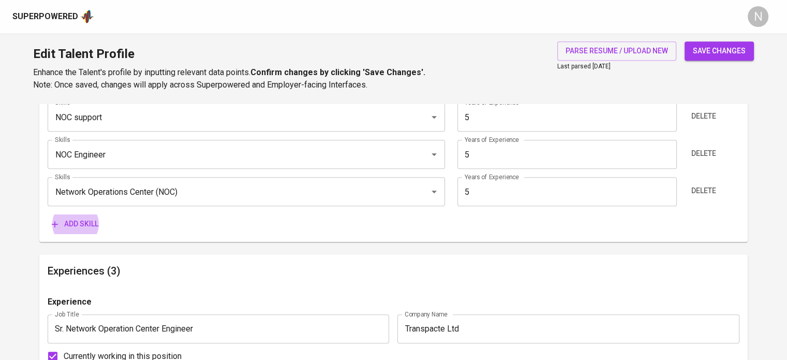
click at [48, 214] on button "Add skill" at bounding box center [75, 223] width 55 height 19
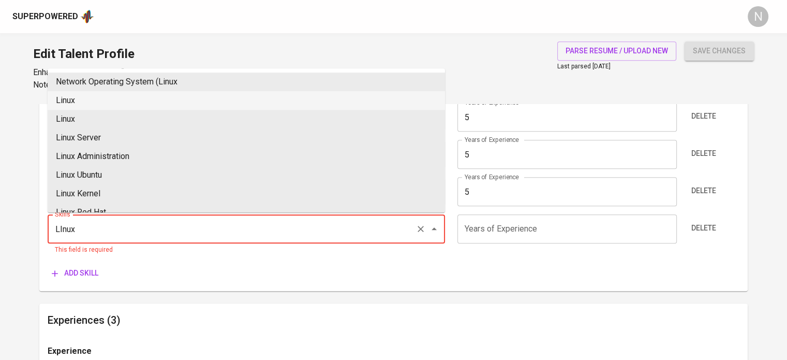
type input "Linux"
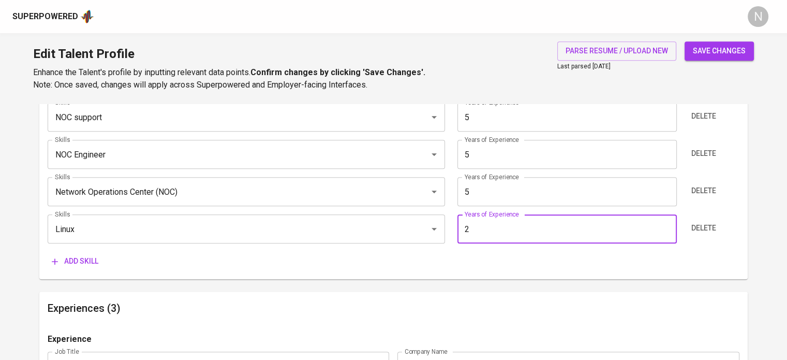
type input "2"
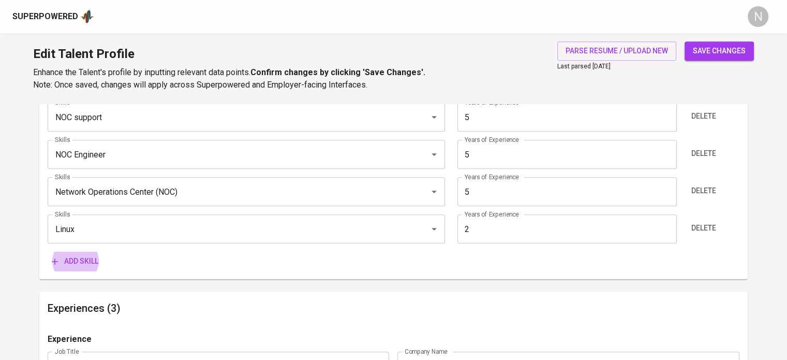
click at [48, 251] on button "Add skill" at bounding box center [75, 260] width 55 height 19
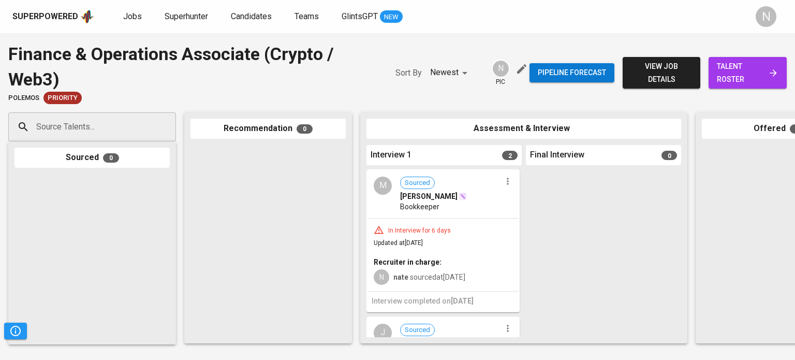
click at [442, 35] on div "Finance & Operations Associate (Crypto / Web3) Polemos Priority Sort By Newest …" at bounding box center [397, 196] width 795 height 326
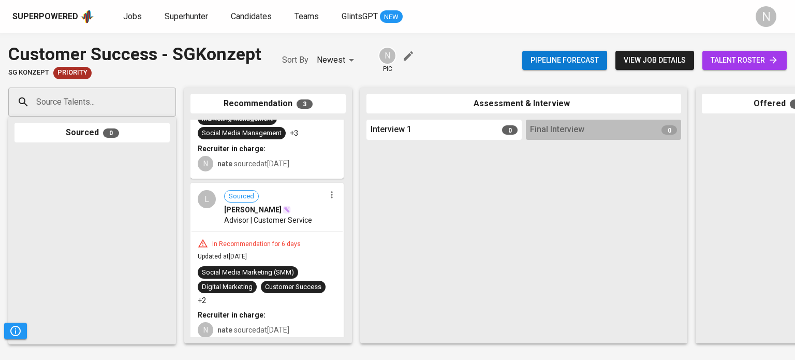
scroll to position [314, 0]
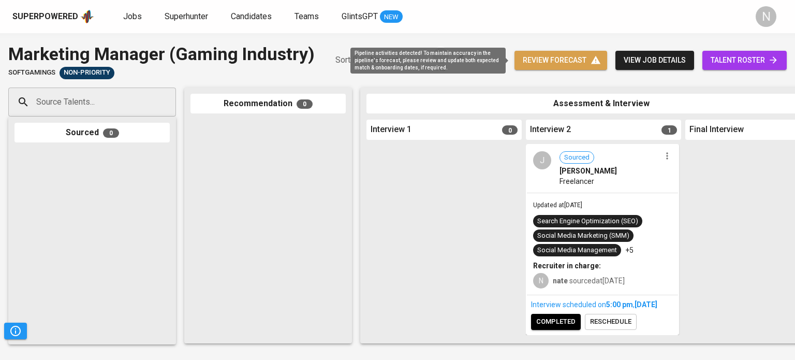
click at [537, 64] on span "review forecast" at bounding box center [561, 60] width 76 height 13
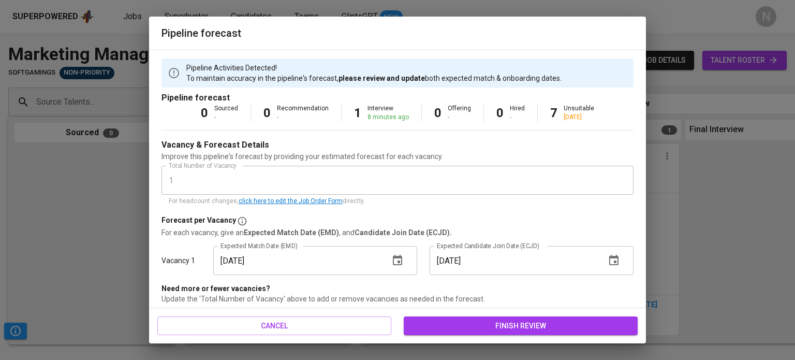
click at [395, 260] on icon "button" at bounding box center [397, 260] width 9 height 10
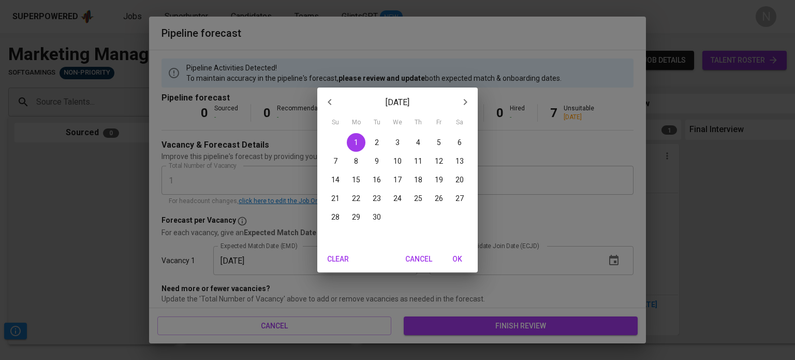
click at [356, 166] on button "8" at bounding box center [356, 161] width 19 height 19
type input "09/08/2025"
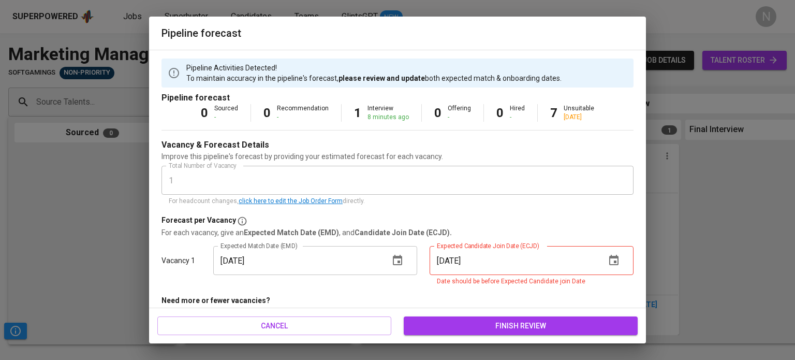
click at [607, 263] on icon "button" at bounding box center [613, 260] width 12 height 12
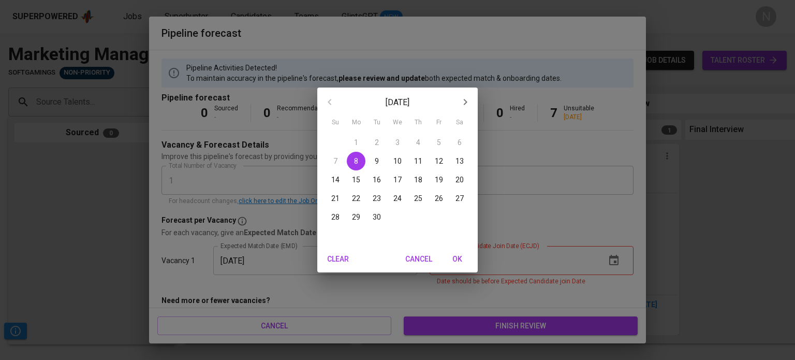
click at [362, 203] on span "22" at bounding box center [356, 198] width 19 height 10
type input "09/22/2025"
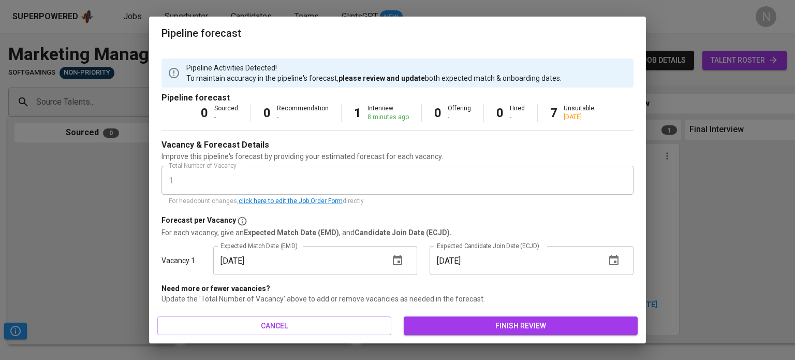
click at [507, 326] on span "finish review" at bounding box center [520, 325] width 217 height 13
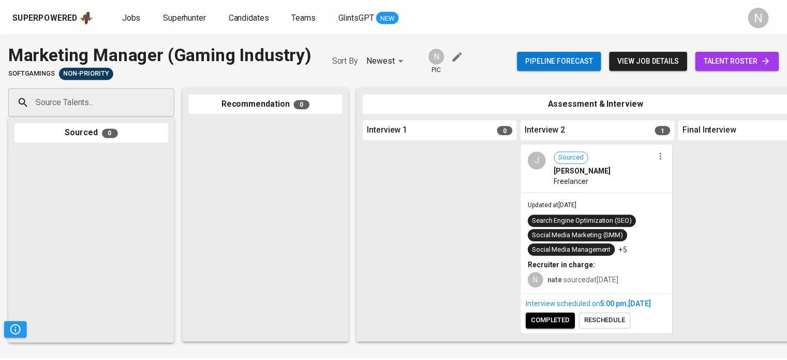
scroll to position [16, 0]
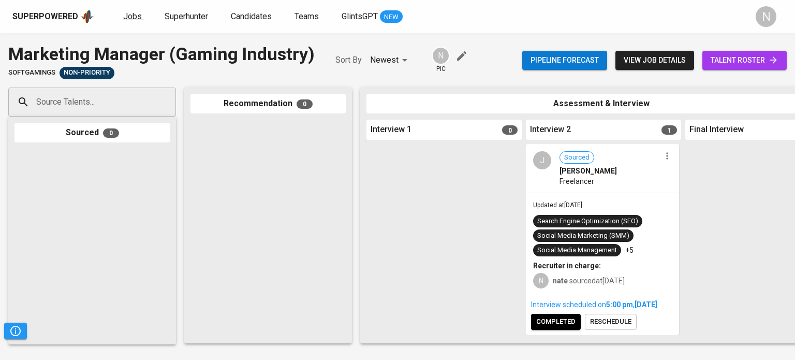
click at [135, 12] on span "Jobs" at bounding box center [132, 16] width 19 height 10
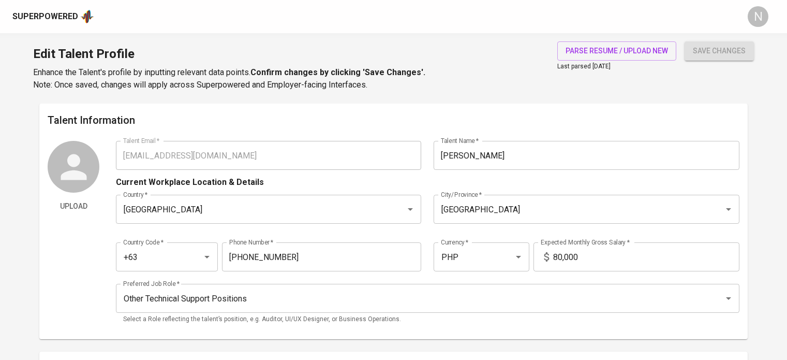
scroll to position [568, 0]
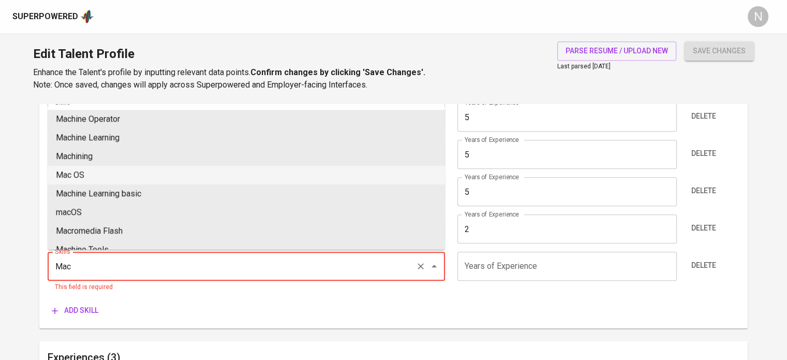
type input "Mac OS"
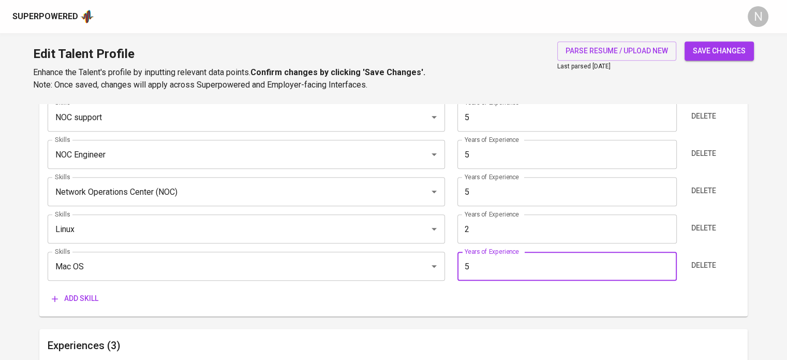
type input "5"
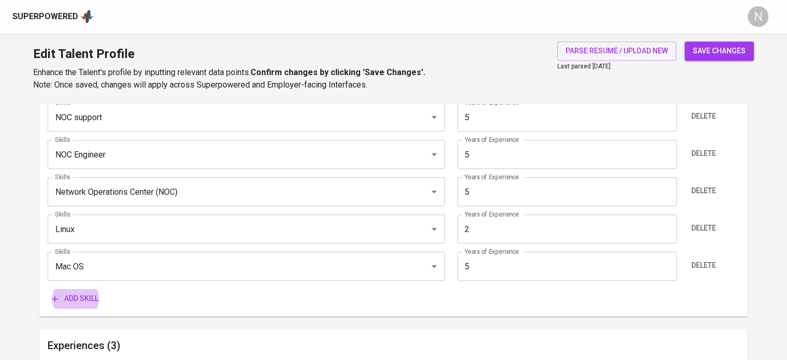
click at [48, 289] on button "Add skill" at bounding box center [75, 298] width 55 height 19
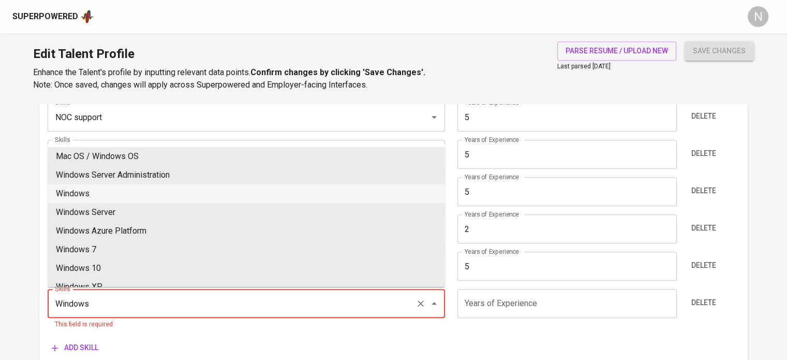
type input "Windows"
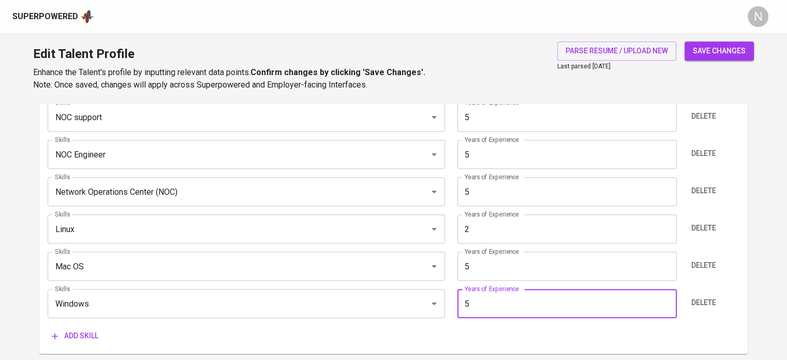
type input "5"
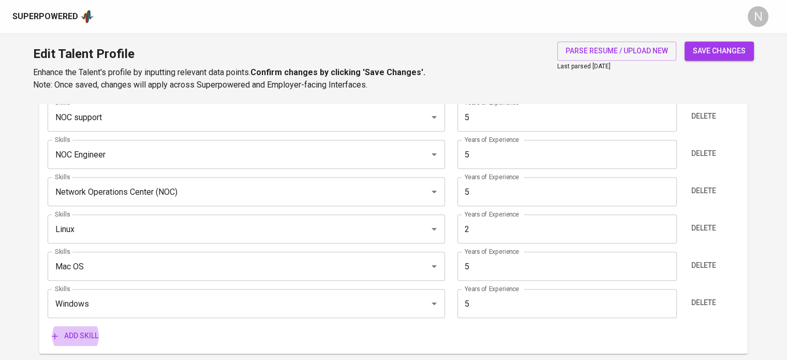
click at [48, 326] on button "Add skill" at bounding box center [75, 335] width 55 height 19
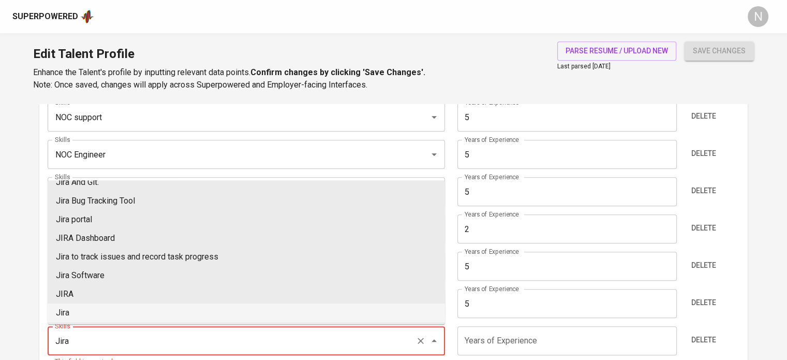
scroll to position [291, 0]
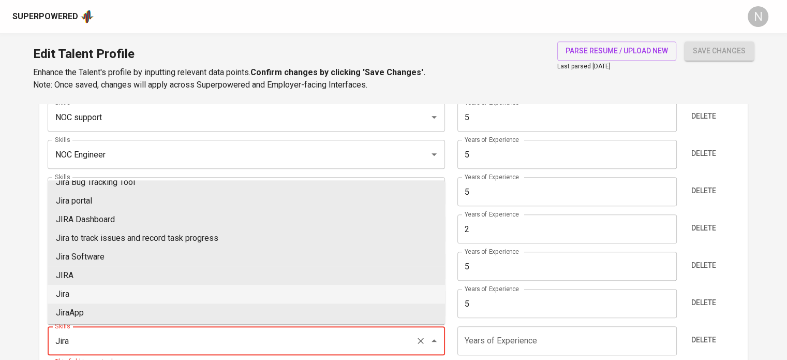
type input "Jira"
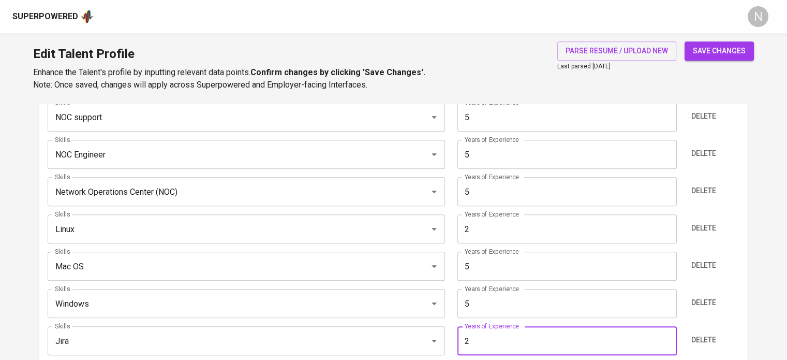
type input "2"
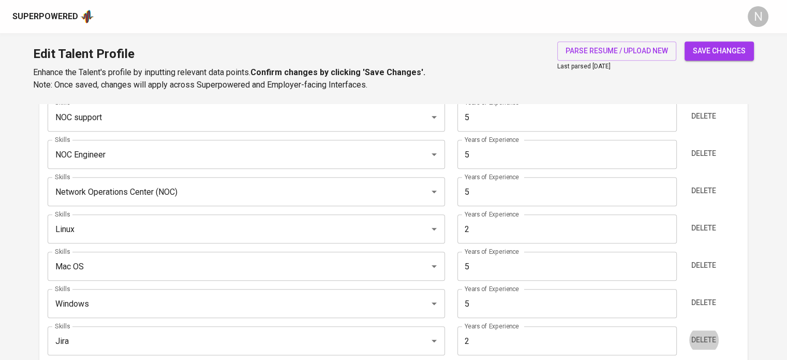
scroll to position [761, 0]
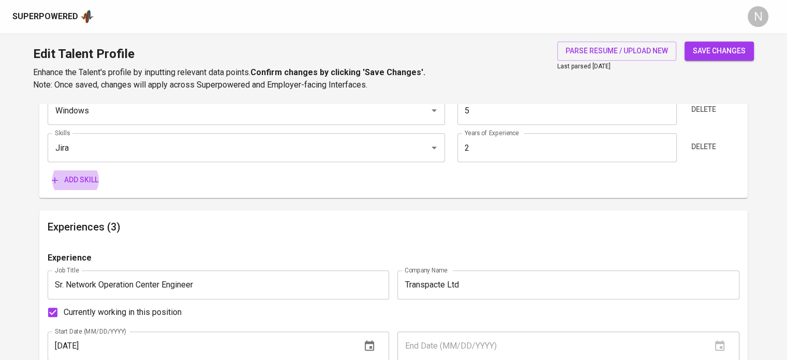
click at [48, 170] on button "Add skill" at bounding box center [75, 179] width 55 height 19
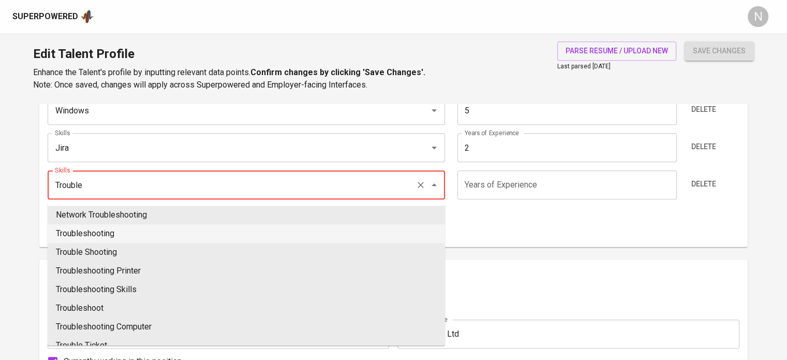
type input "Troubleshooting"
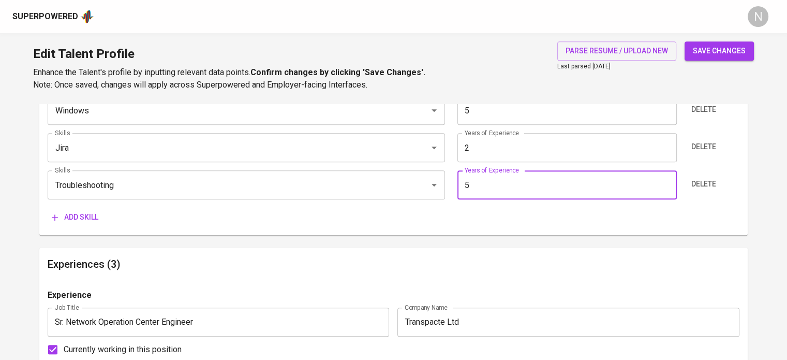
type input "5"
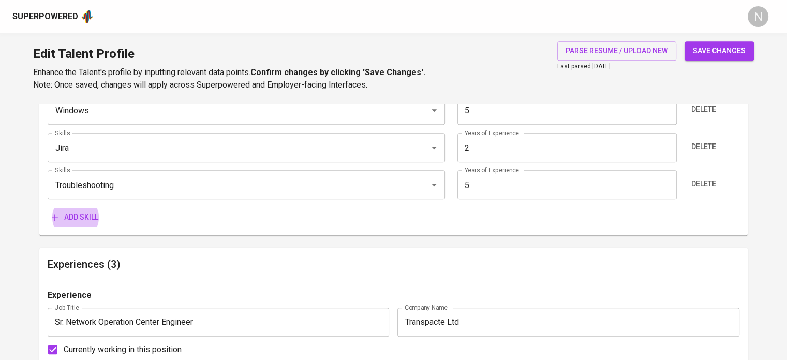
click at [48, 207] on button "Add skill" at bounding box center [75, 216] width 55 height 19
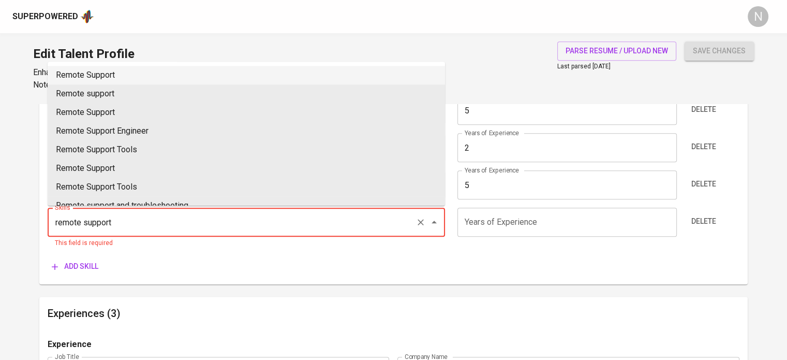
type input "Remote Support"
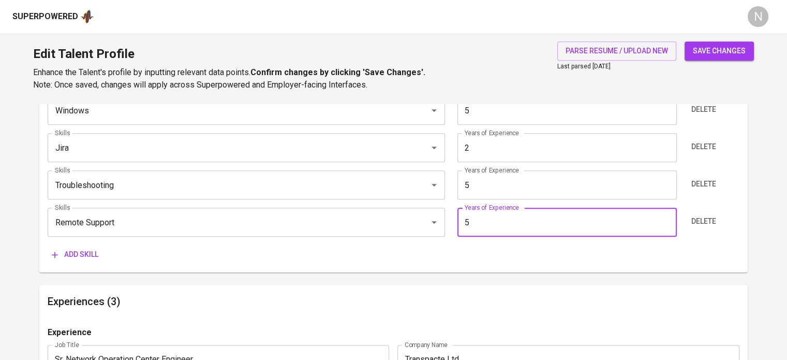
type input "5"
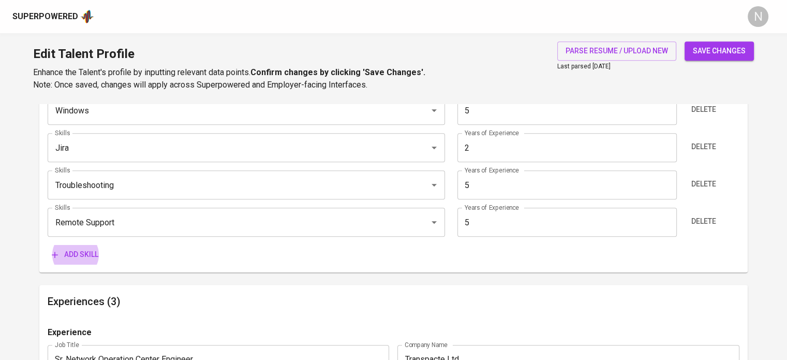
click at [48, 245] on button "Add skill" at bounding box center [75, 254] width 55 height 19
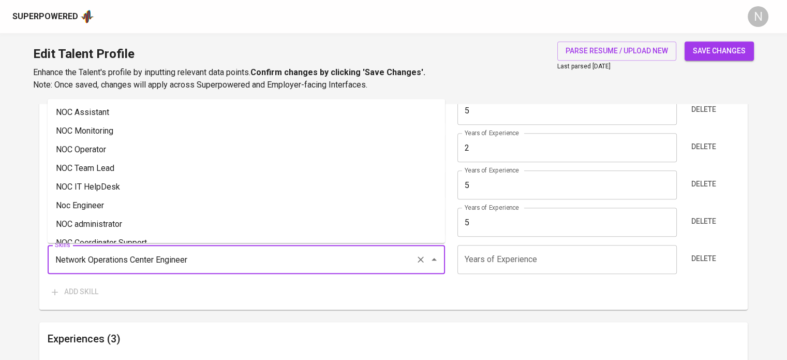
click at [339, 259] on input "Network Operations Center Engineer" at bounding box center [231, 259] width 359 height 20
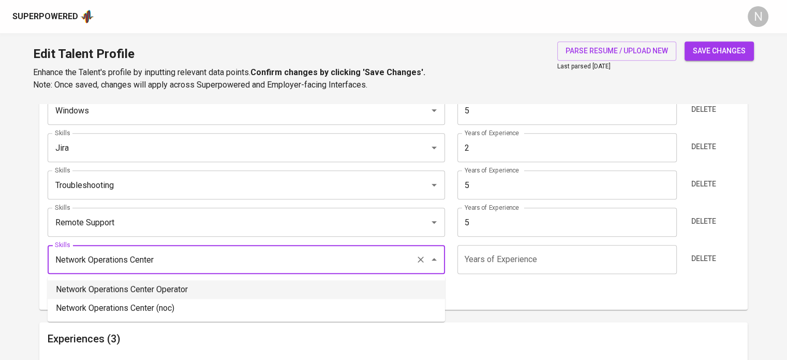
drag, startPoint x: 167, startPoint y: 263, endPoint x: 130, endPoint y: 262, distance: 36.3
click at [130, 262] on input "Network Operations Center" at bounding box center [231, 259] width 359 height 20
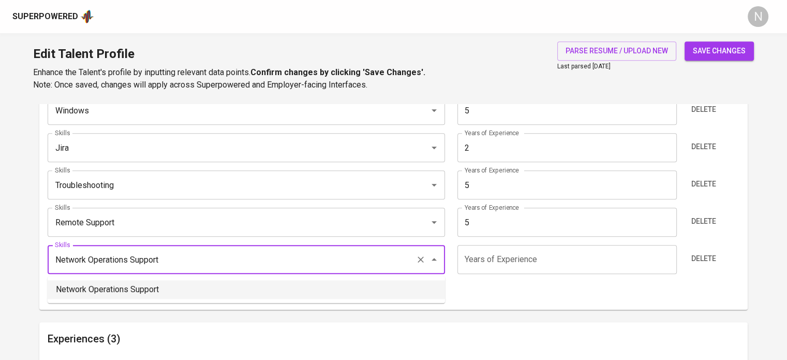
type input "Network Operations Support"
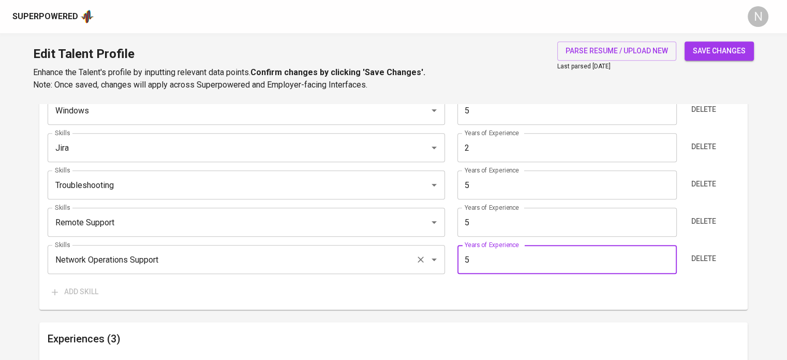
type input "5"
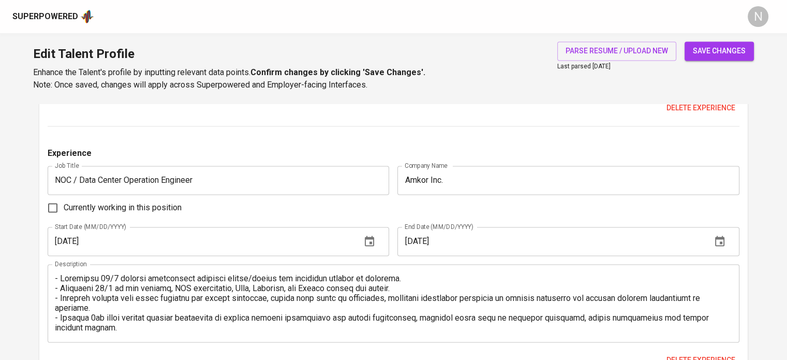
scroll to position [1495, 0]
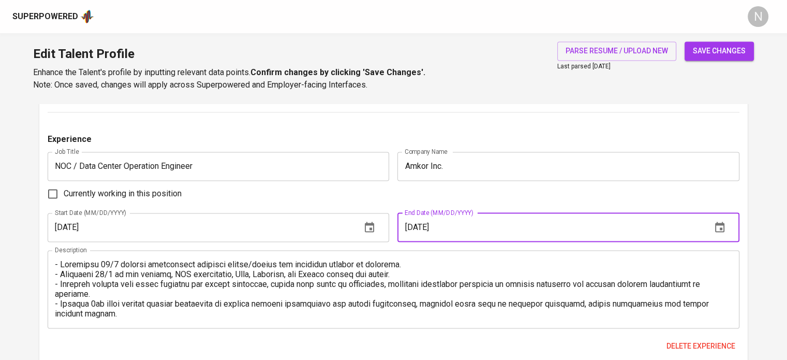
drag, startPoint x: 424, startPoint y: 229, endPoint x: 418, endPoint y: 229, distance: 6.2
click at [418, 229] on input "[DATE]" at bounding box center [549, 227] width 305 height 29
type input "[DATE]"
click at [317, 136] on div "Experience" at bounding box center [394, 142] width 692 height 19
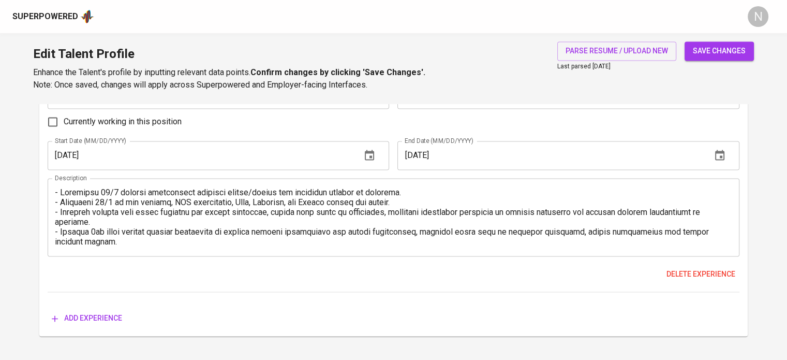
scroll to position [1588, 0]
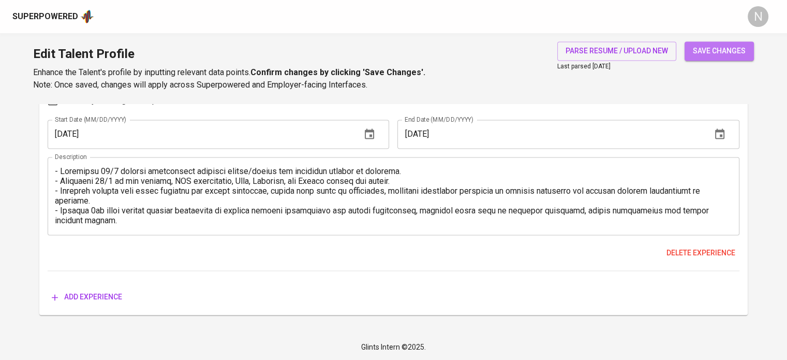
click at [701, 44] on span "save changes" at bounding box center [719, 50] width 53 height 13
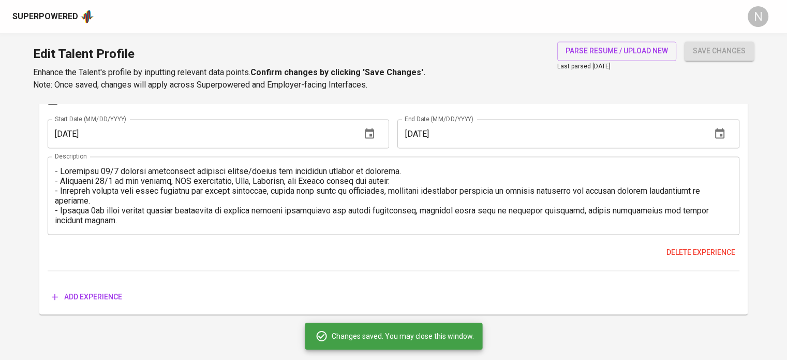
type input "Remote Support"
type input "Troubleshooting"
type input "NOC Engineer"
type input "5"
type input "Network Operations Support"
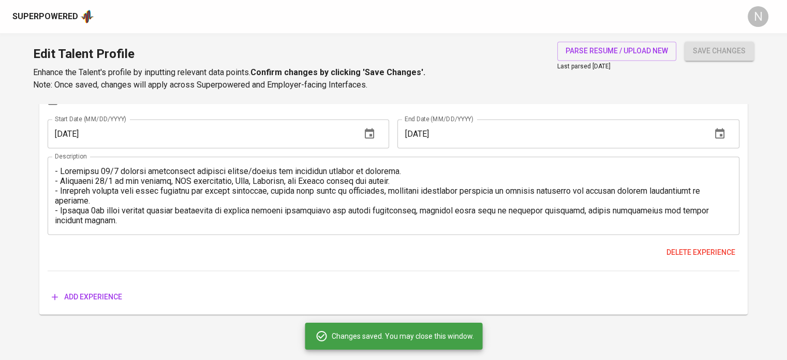
type input "Microsoft Windows"
type input "macOS"
type input "5"
type input "Network Operations Center (NOC)"
type input "Jira"
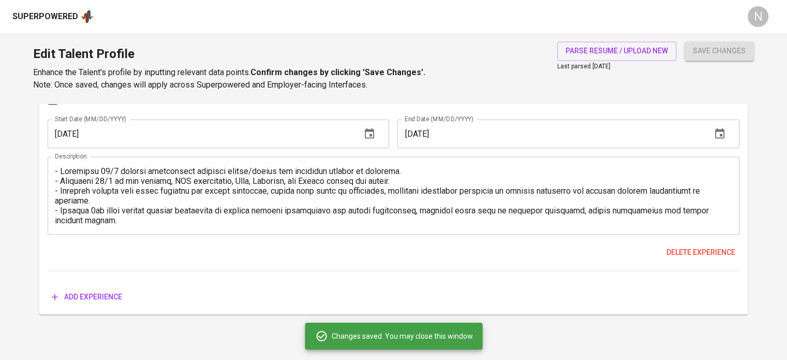
type input "2"
type input "Linux"
type input "2"
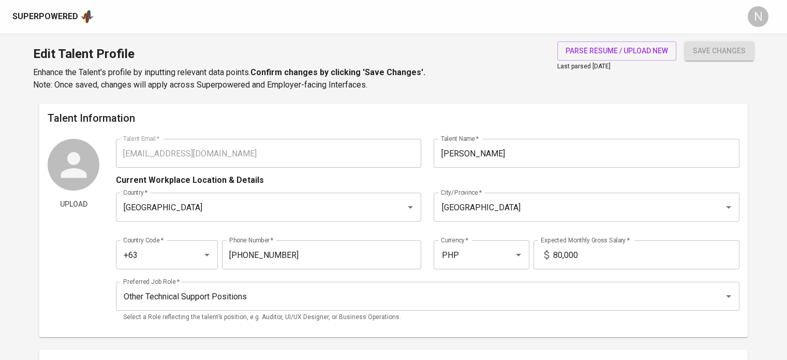
scroll to position [0, 0]
